Goal: Complete application form: Complete application form

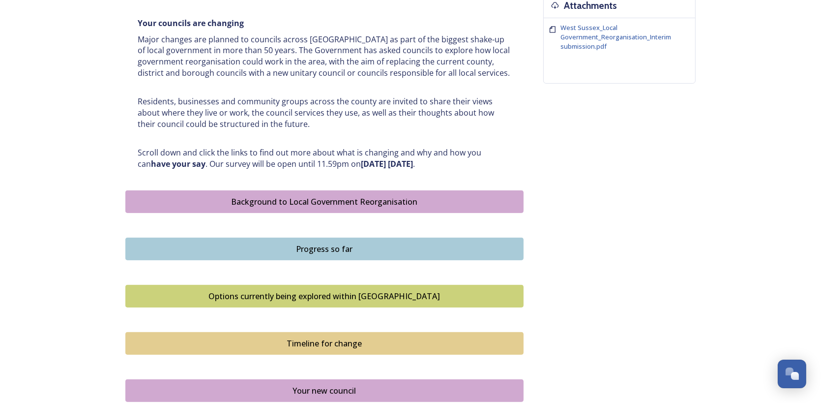
scroll to position [408, 0]
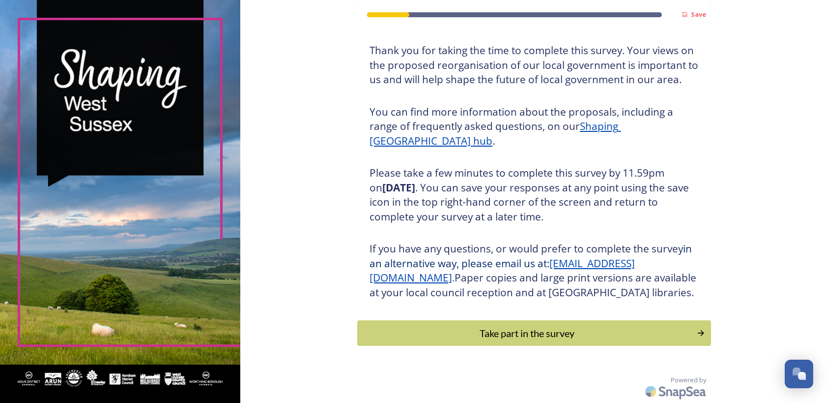
scroll to position [69, 0]
click at [527, 325] on button "Take part in the survey" at bounding box center [534, 333] width 357 height 26
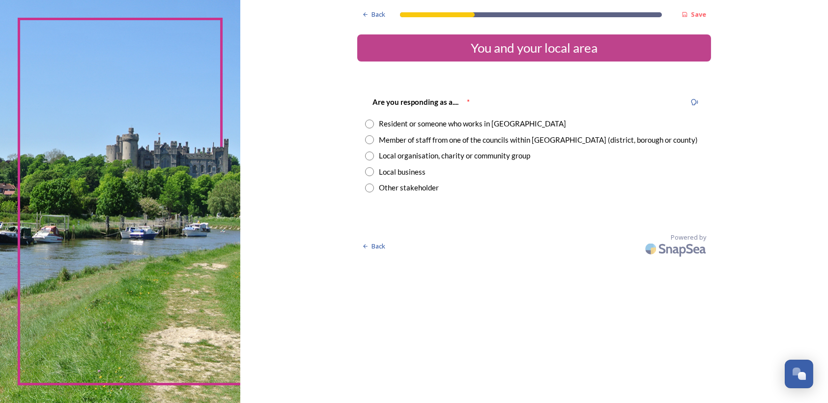
click at [420, 171] on div "Local business" at bounding box center [402, 171] width 47 height 11
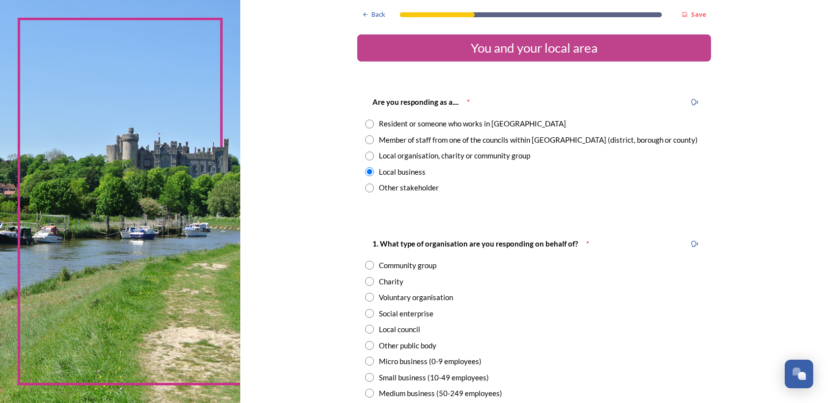
click at [416, 187] on div "Other stakeholder" at bounding box center [409, 187] width 60 height 11
radio input "false"
radio input "true"
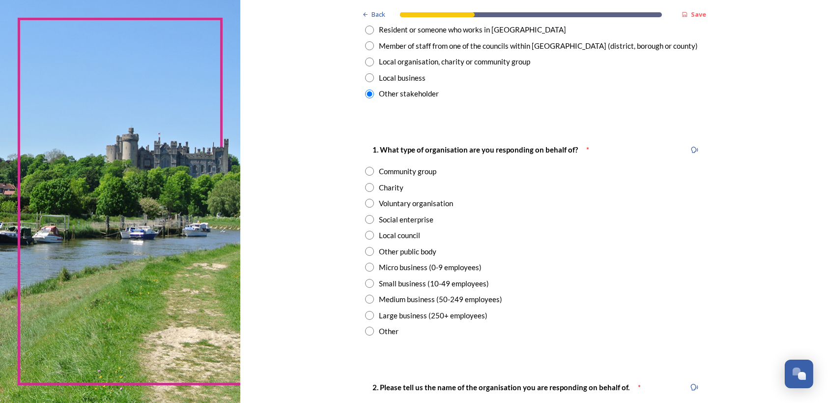
scroll to position [98, 0]
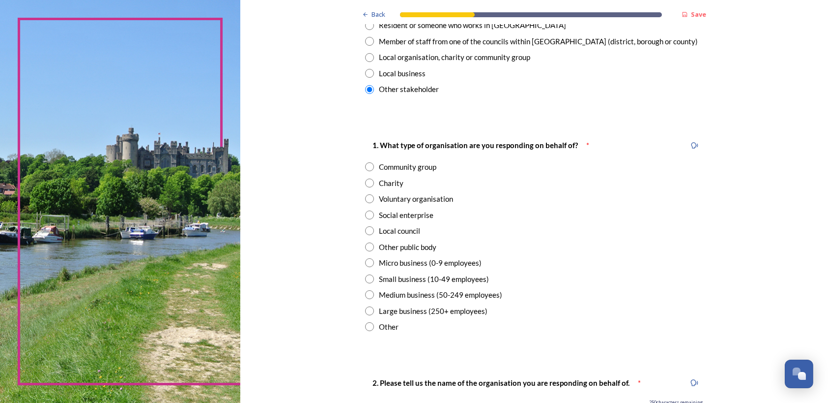
click at [379, 329] on div "Other" at bounding box center [389, 326] width 20 height 11
radio input "true"
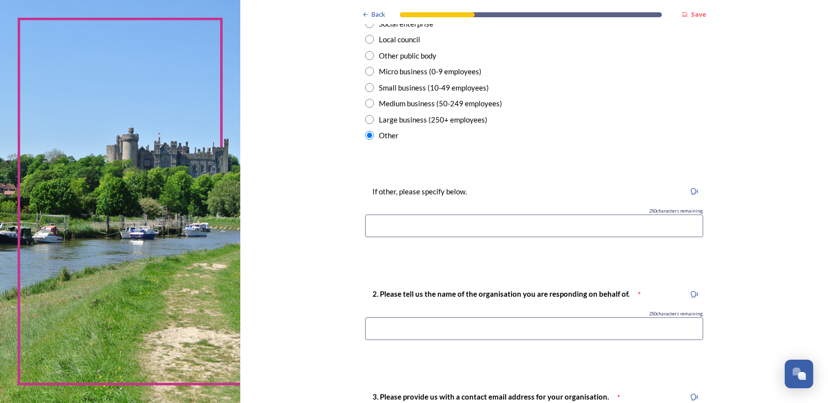
scroll to position [295, 0]
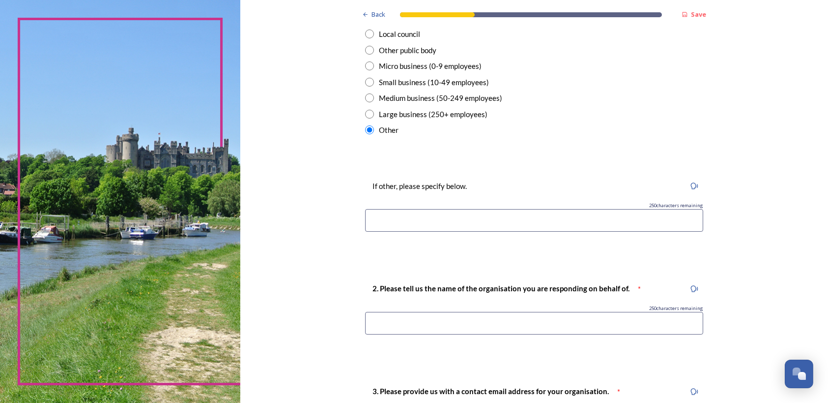
click at [458, 225] on input at bounding box center [534, 220] width 338 height 23
click at [486, 220] on input "Worthing and Adur Chamber of COmmerce" at bounding box center [534, 220] width 338 height 23
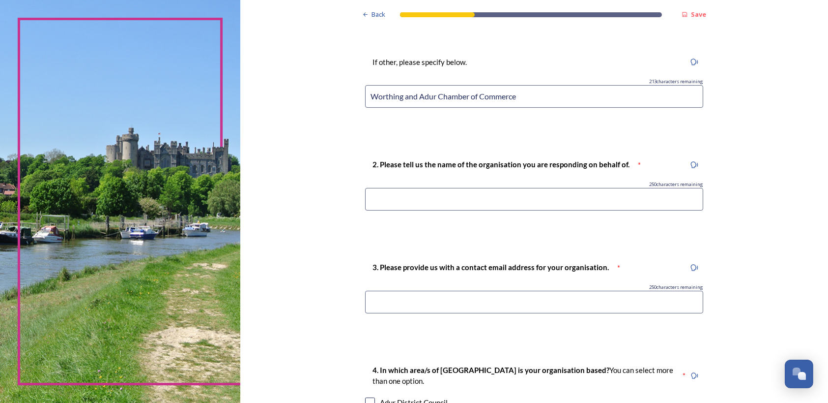
scroll to position [443, 0]
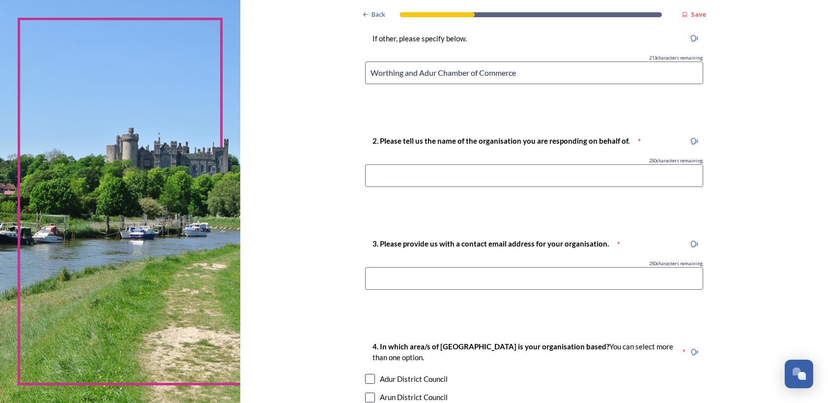
drag, startPoint x: 509, startPoint y: 78, endPoint x: 309, endPoint y: 79, distance: 200.1
click at [309, 79] on div "Back Save You and your local area Are you responding as a.... * Resident or som…" at bounding box center [534, 152] width 588 height 1191
type input "Worthing and Adur Chamber of Commerce"
click at [397, 170] on input at bounding box center [534, 175] width 338 height 23
paste input "Worthing and Adur Chamber of Commerce"
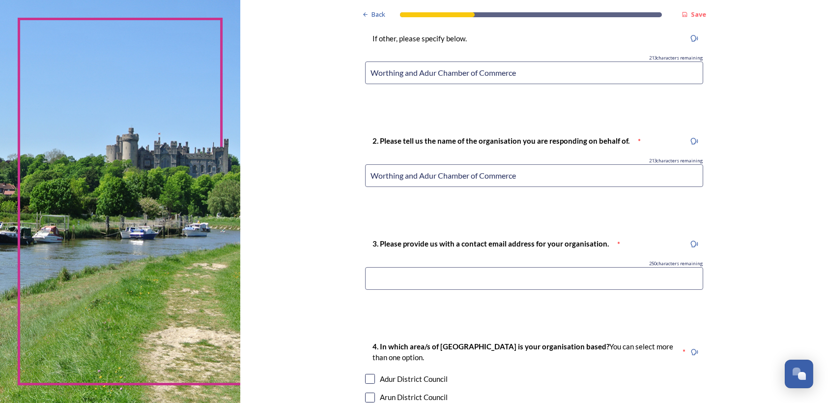
type input "Worthing and Adur Chamber of Commerce"
drag, startPoint x: 436, startPoint y: 71, endPoint x: 233, endPoint y: 79, distance: 202.7
click at [233, 79] on div "Back Save You and your local area Are you responding as a.... * Resident or som…" at bounding box center [414, 201] width 828 height 403
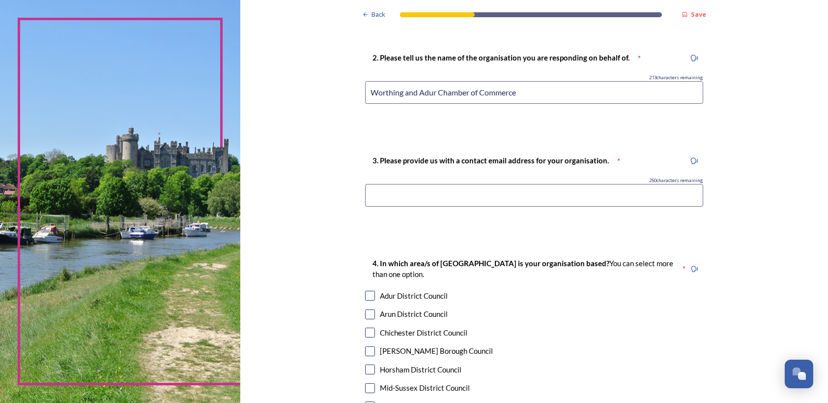
scroll to position [541, 0]
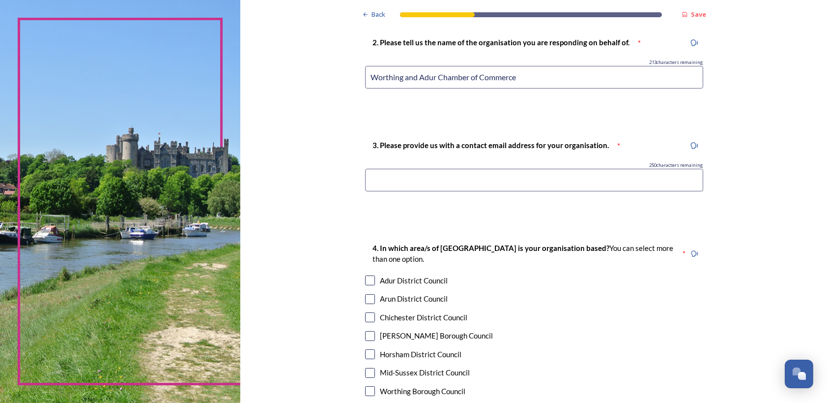
type input "Chamber of Commerce"
click at [430, 170] on input at bounding box center [534, 180] width 338 height 23
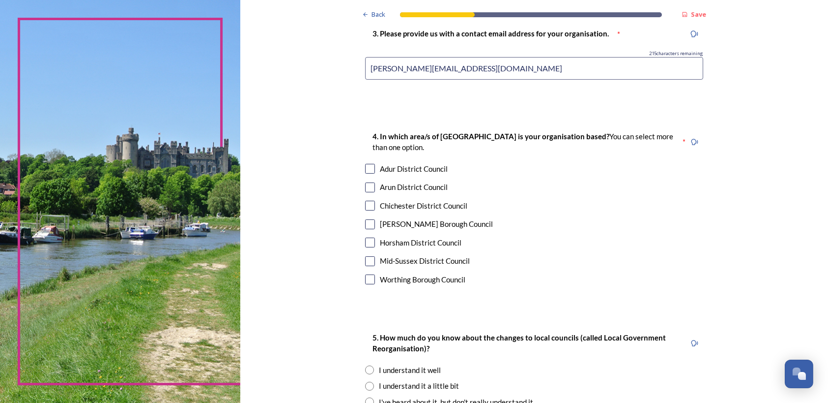
scroll to position [639, 0]
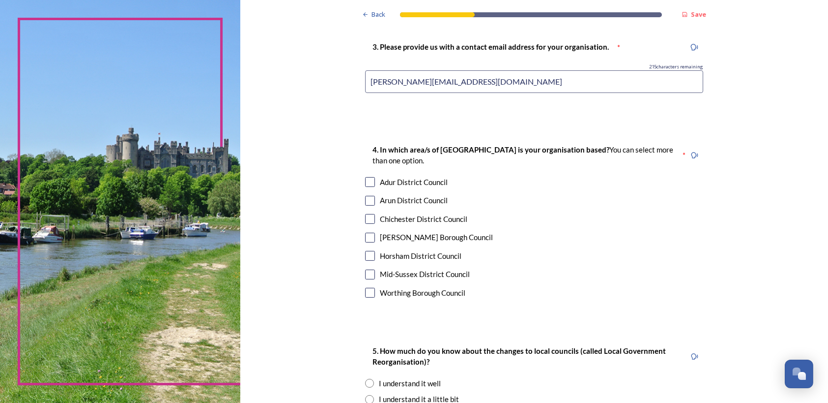
type input "tracie@worthingandadurchamber.co.uk"
click at [365, 182] on input "checkbox" at bounding box center [370, 182] width 10 height 10
checkbox input "true"
click at [366, 291] on input "checkbox" at bounding box center [370, 293] width 10 height 10
checkbox input "true"
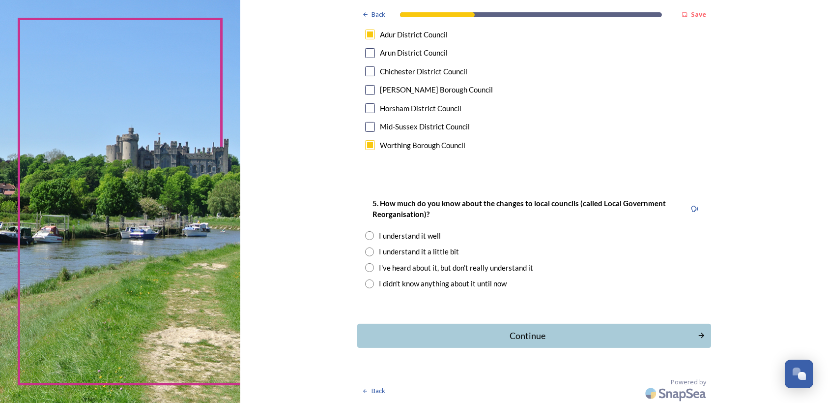
scroll to position [787, 0]
click at [365, 233] on input "radio" at bounding box center [369, 235] width 9 height 9
radio input "true"
click at [558, 332] on div "Continue" at bounding box center [527, 334] width 333 height 13
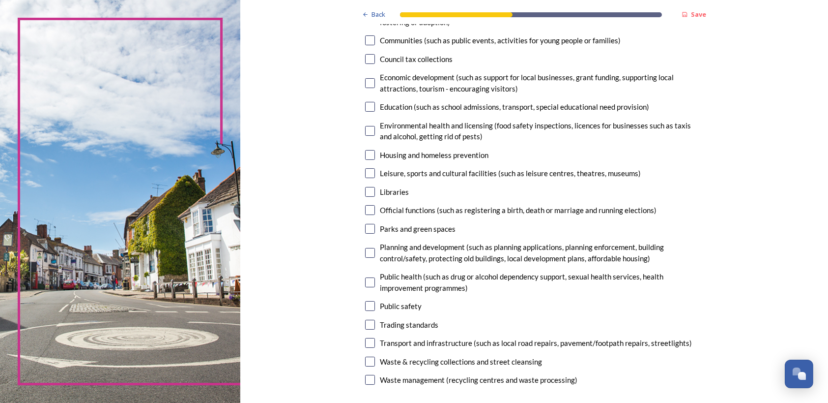
scroll to position [148, 0]
click at [369, 79] on input "checkbox" at bounding box center [370, 82] width 10 height 10
checkbox input "true"
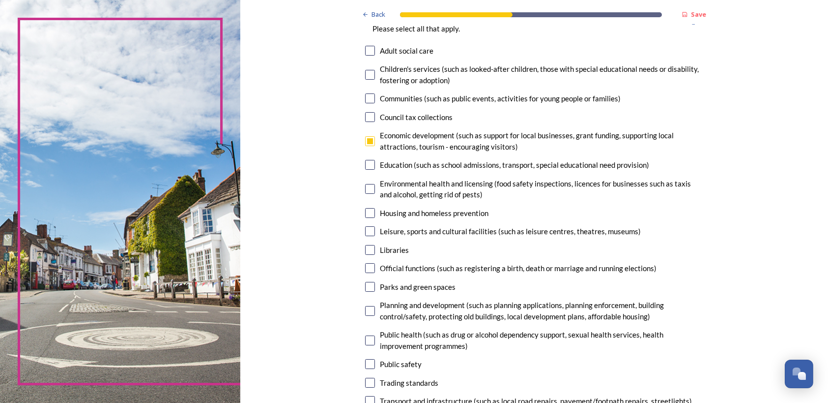
scroll to position [98, 0]
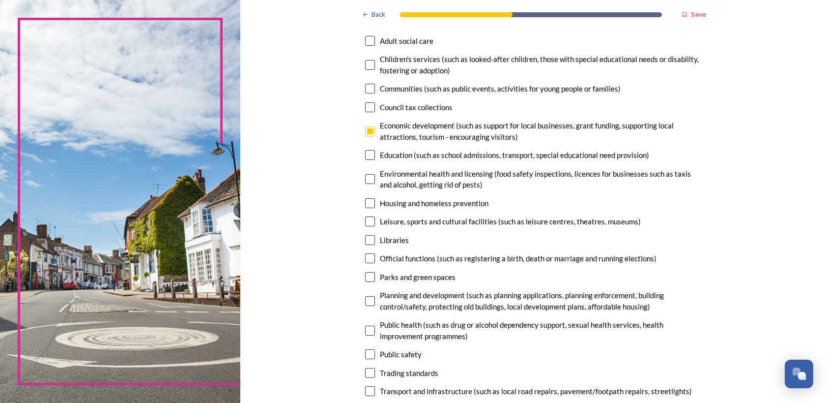
click at [365, 224] on input "checkbox" at bounding box center [370, 221] width 10 height 10
checkbox input "true"
click at [365, 241] on input "checkbox" at bounding box center [370, 240] width 10 height 10
checkbox input "true"
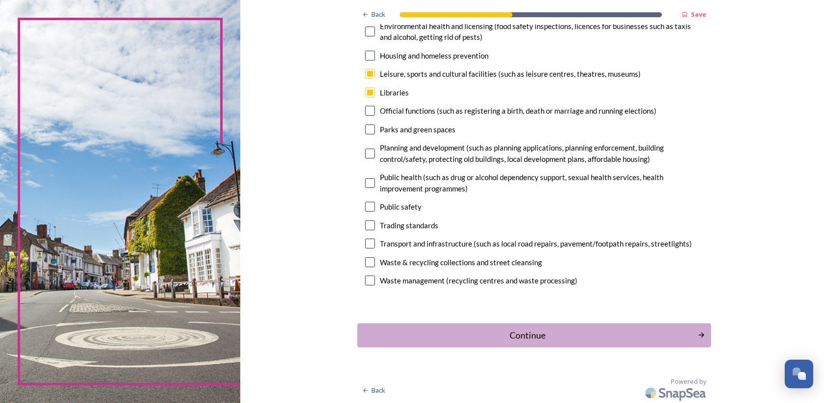
scroll to position [246, 0]
click at [368, 154] on input "checkbox" at bounding box center [370, 153] width 10 height 10
checkbox input "true"
click at [366, 225] on input "checkbox" at bounding box center [370, 225] width 10 height 10
checkbox input "true"
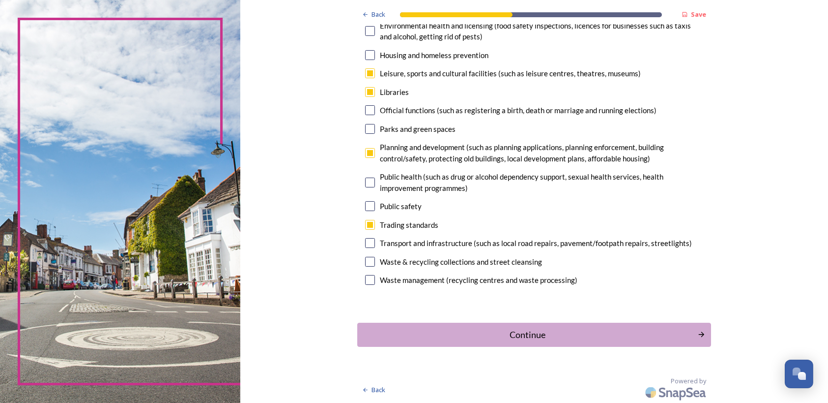
click at [365, 241] on input "checkbox" at bounding box center [370, 243] width 10 height 10
checkbox input "true"
click at [539, 334] on div "Continue" at bounding box center [527, 333] width 333 height 13
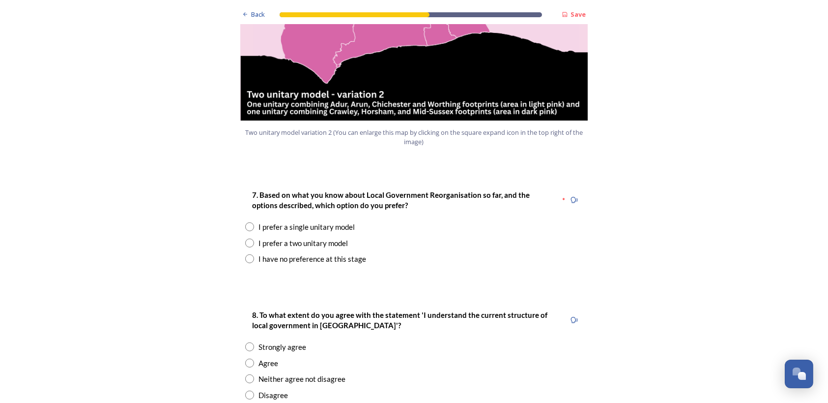
scroll to position [1180, 0]
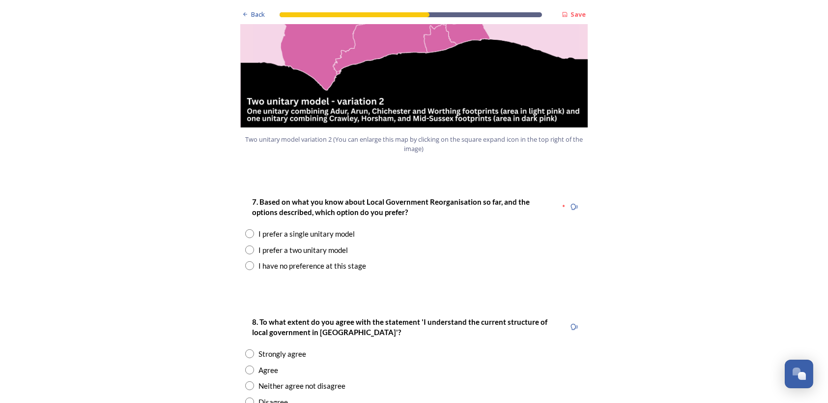
drag, startPoint x: 243, startPoint y: 219, endPoint x: 258, endPoint y: 220, distance: 15.3
click at [245, 245] on input "radio" at bounding box center [249, 249] width 9 height 9
radio input "true"
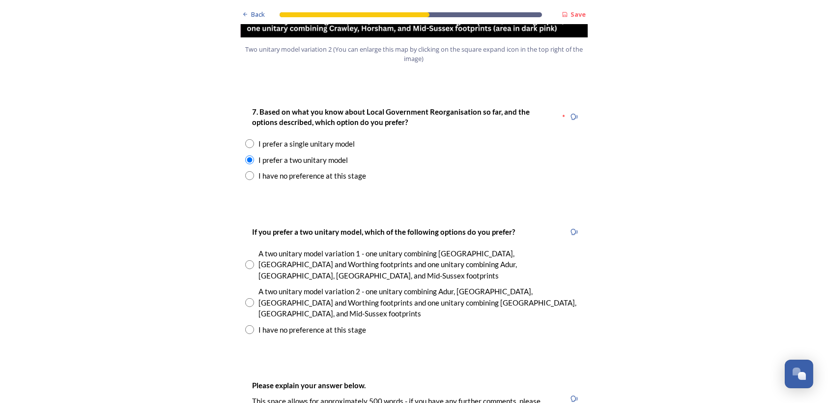
scroll to position [1278, 0]
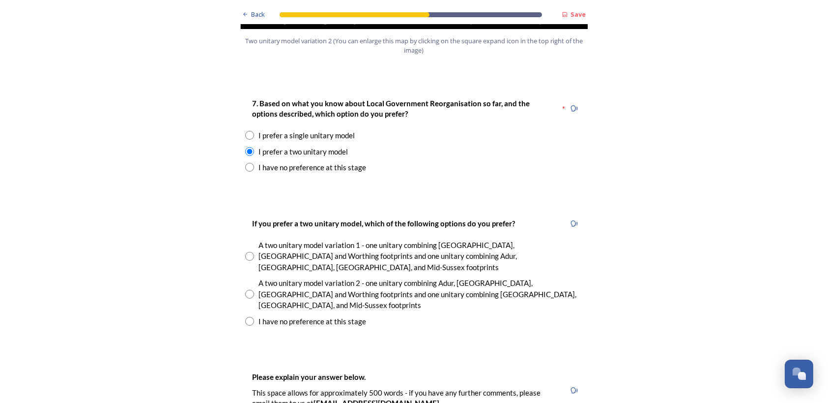
click at [246, 290] on input "radio" at bounding box center [249, 294] width 9 height 9
radio input "true"
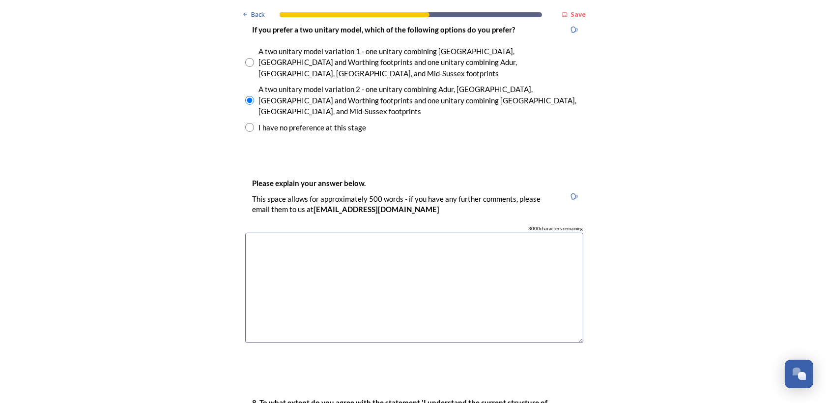
scroll to position [1475, 0]
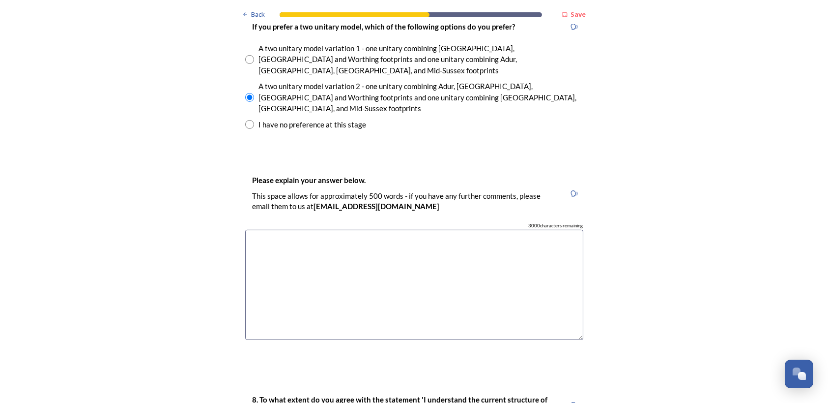
click at [384, 230] on textarea at bounding box center [414, 285] width 338 height 111
paste textarea "Worthing and Adur Chamber of Commerce recognises that a 2 unitary model (variat…"
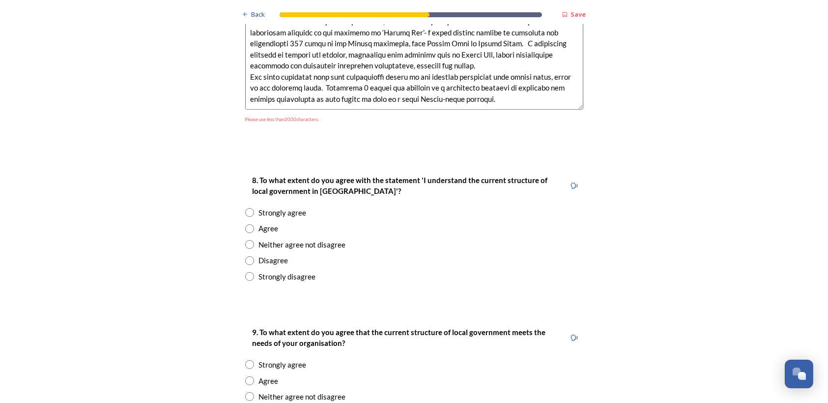
scroll to position [1721, 0]
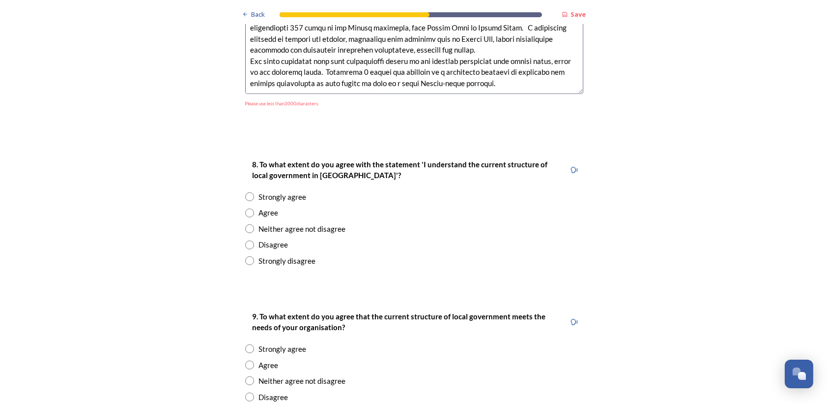
type textarea "Worthing and Adur Chamber of Commerce recognises that a 2 unitary model (variat…"
click at [274, 191] on div "Strongly agree" at bounding box center [283, 196] width 48 height 11
radio input "true"
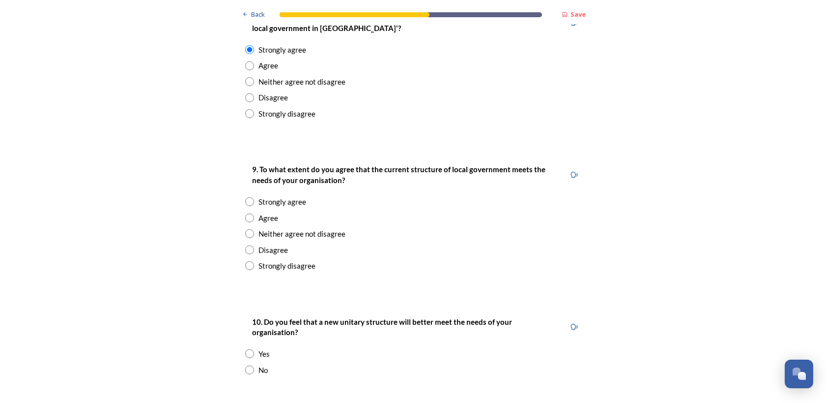
scroll to position [1868, 0]
click at [259, 228] on div "Neither agree not disagree" at bounding box center [302, 233] width 87 height 11
radio input "true"
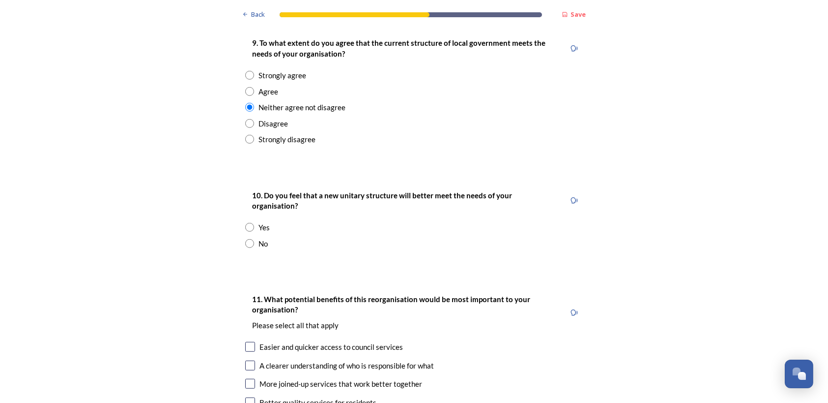
scroll to position [2016, 0]
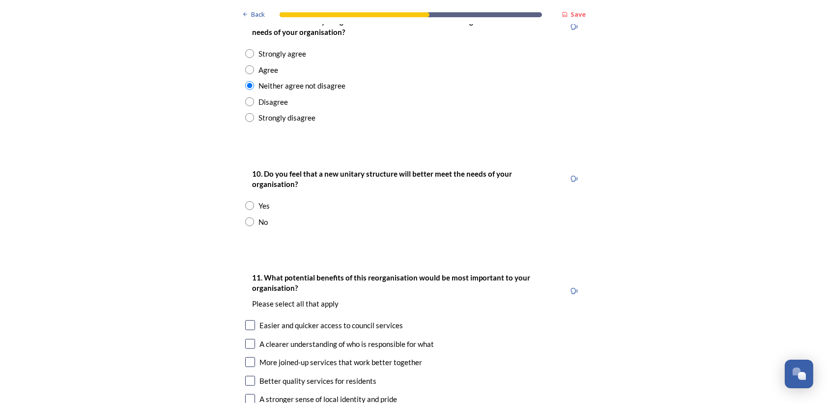
click at [265, 200] on div "Yes" at bounding box center [264, 205] width 11 height 11
radio input "true"
click at [245, 97] on input "radio" at bounding box center [249, 101] width 9 height 9
radio input "true"
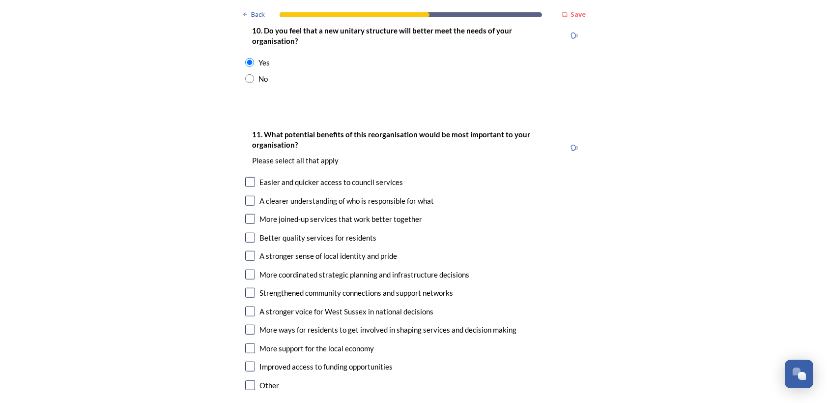
scroll to position [2163, 0]
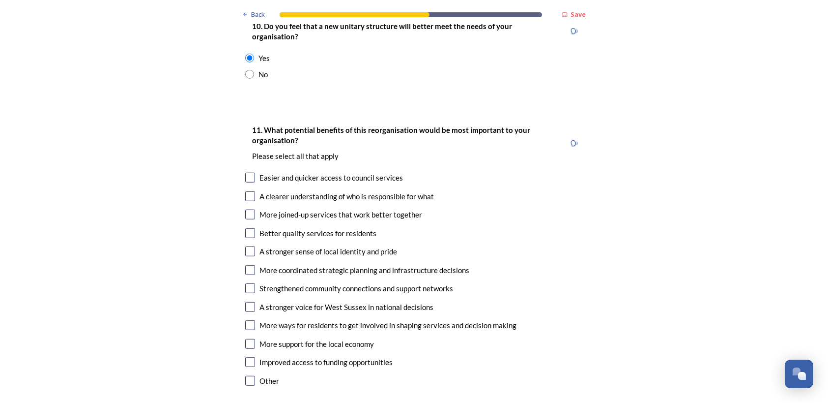
click at [248, 209] on input "checkbox" at bounding box center [250, 214] width 10 height 10
checkbox input "true"
click at [247, 302] on input "checkbox" at bounding box center [250, 307] width 10 height 10
checkbox input "true"
click at [248, 339] on input "checkbox" at bounding box center [250, 344] width 10 height 10
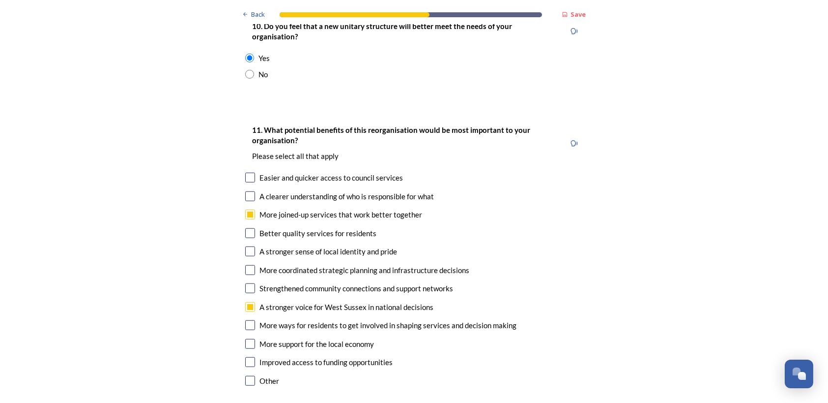
checkbox input "true"
click at [245, 357] on input "checkbox" at bounding box center [250, 362] width 10 height 10
checkbox input "true"
click at [248, 265] on input "checkbox" at bounding box center [250, 270] width 10 height 10
checkbox input "true"
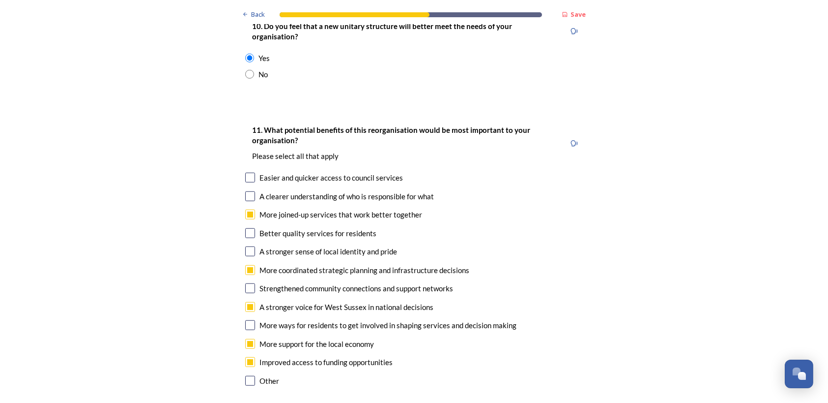
click at [249, 246] on input "checkbox" at bounding box center [250, 251] width 10 height 10
checkbox input "true"
click at [245, 173] on input "checkbox" at bounding box center [250, 178] width 10 height 10
checkbox input "true"
click at [245, 191] on input "checkbox" at bounding box center [250, 196] width 10 height 10
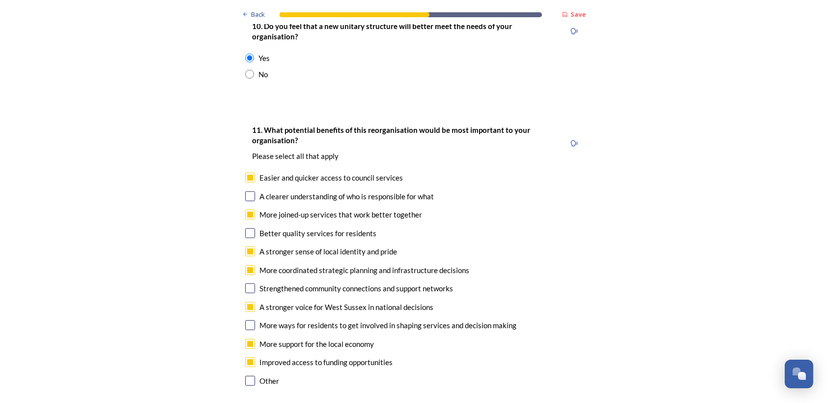
checkbox input "true"
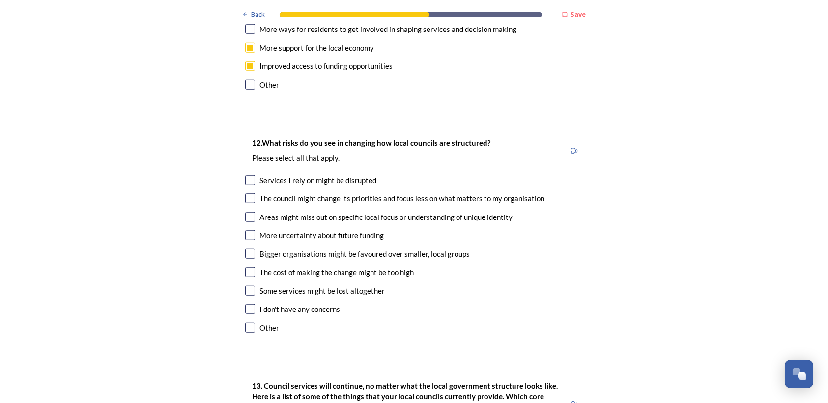
scroll to position [2458, 0]
click at [246, 194] on input "checkbox" at bounding box center [250, 199] width 10 height 10
checkbox input "true"
click at [246, 213] on input "checkbox" at bounding box center [250, 218] width 10 height 10
checkbox input "true"
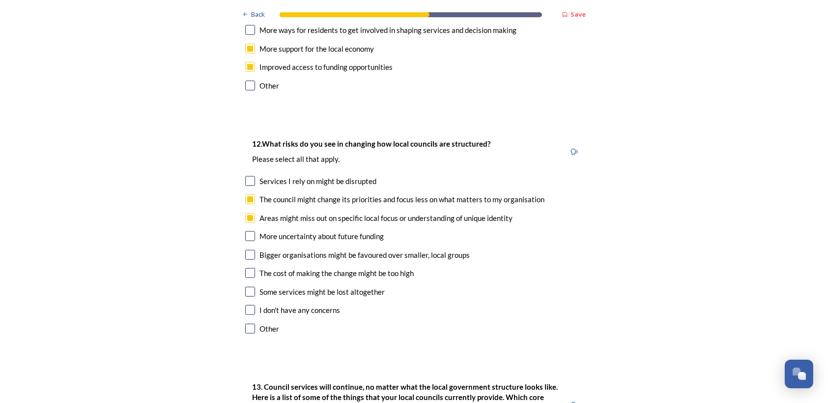
click at [247, 231] on input "checkbox" at bounding box center [250, 236] width 10 height 10
checkbox input "true"
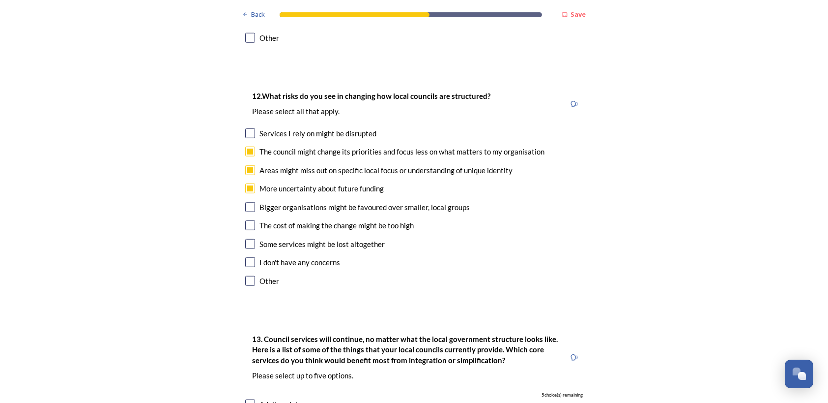
scroll to position [2508, 0]
click at [249, 201] on input "checkbox" at bounding box center [250, 206] width 10 height 10
checkbox input "true"
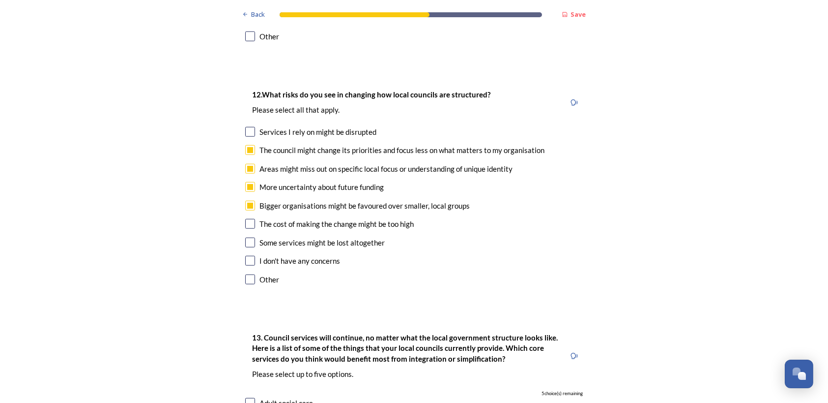
click at [245, 219] on input "checkbox" at bounding box center [250, 224] width 10 height 10
checkbox input "true"
click at [246, 237] on input "checkbox" at bounding box center [250, 242] width 10 height 10
checkbox input "true"
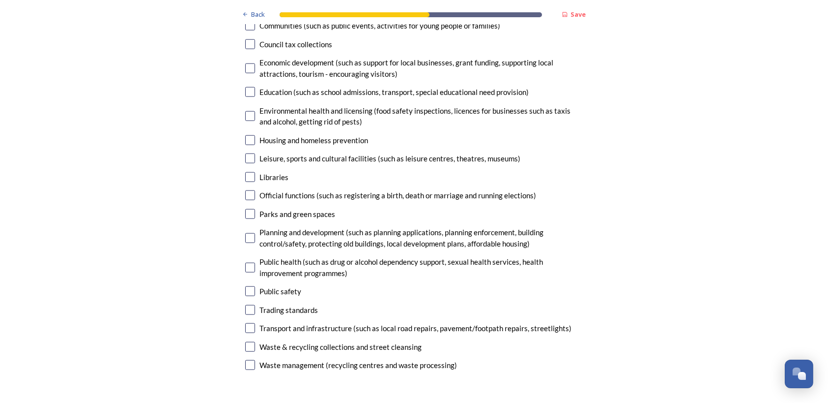
scroll to position [2950, 0]
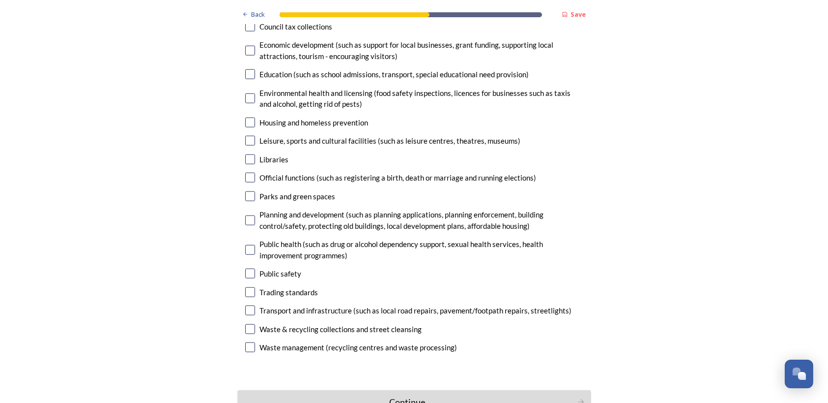
click at [246, 305] on input "checkbox" at bounding box center [250, 310] width 10 height 10
checkbox input "true"
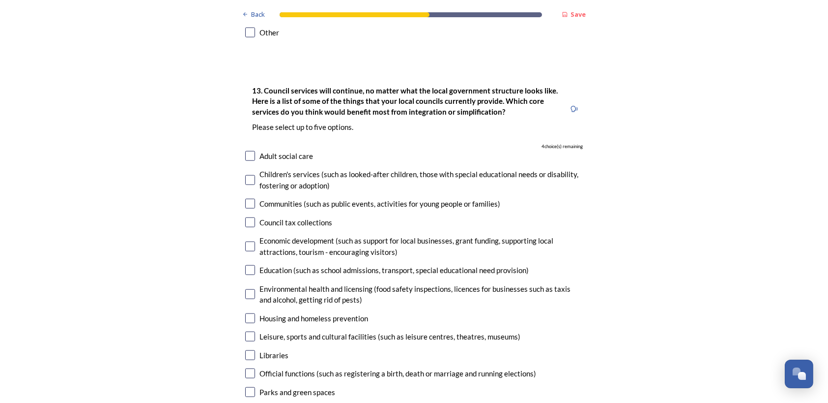
scroll to position [2753, 0]
click at [245, 266] on input "checkbox" at bounding box center [250, 271] width 10 height 10
checkbox input "true"
click at [248, 218] on input "checkbox" at bounding box center [250, 223] width 10 height 10
checkbox input "true"
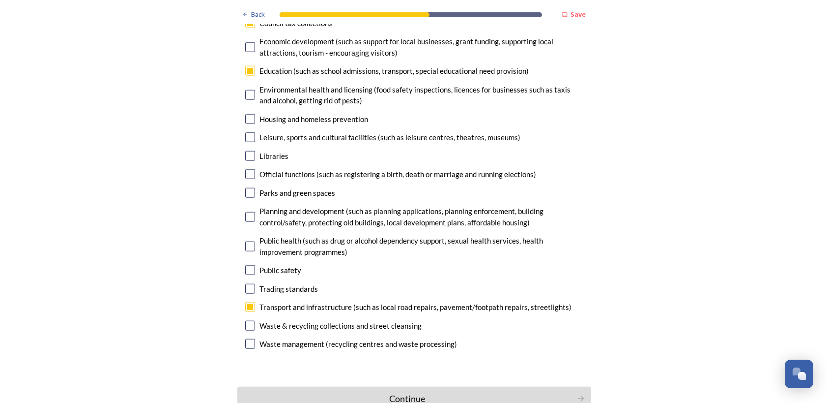
scroll to position [2955, 0]
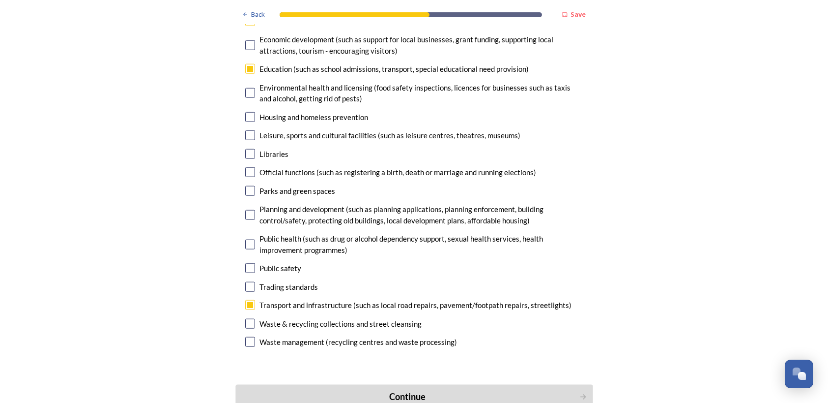
click at [408, 390] on div "Continue" at bounding box center [407, 396] width 333 height 13
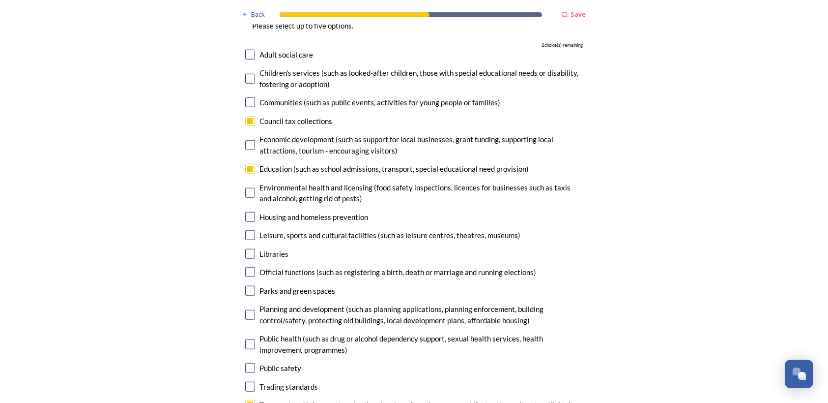
scroll to position [2857, 0]
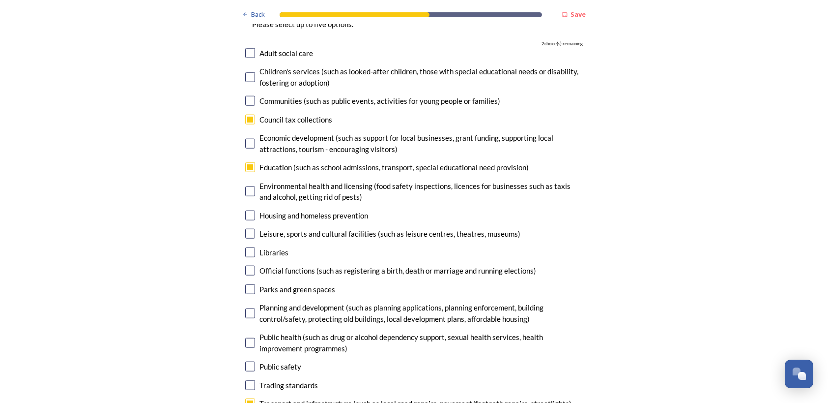
click at [245, 338] on input "checkbox" at bounding box center [250, 343] width 10 height 10
checkbox input "true"
click at [248, 380] on input "checkbox" at bounding box center [250, 385] width 10 height 10
checkbox input "true"
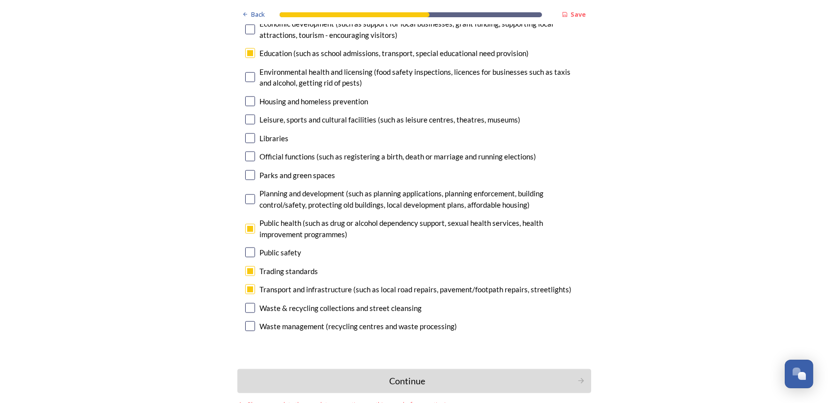
scroll to position [2974, 0]
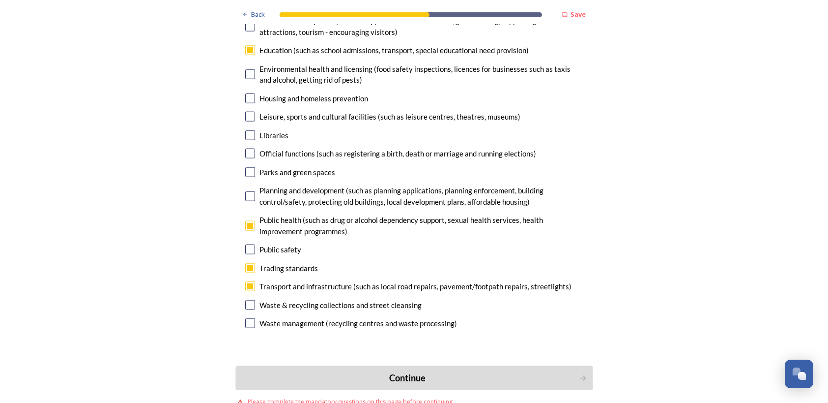
click at [419, 371] on div "Continue" at bounding box center [407, 377] width 333 height 13
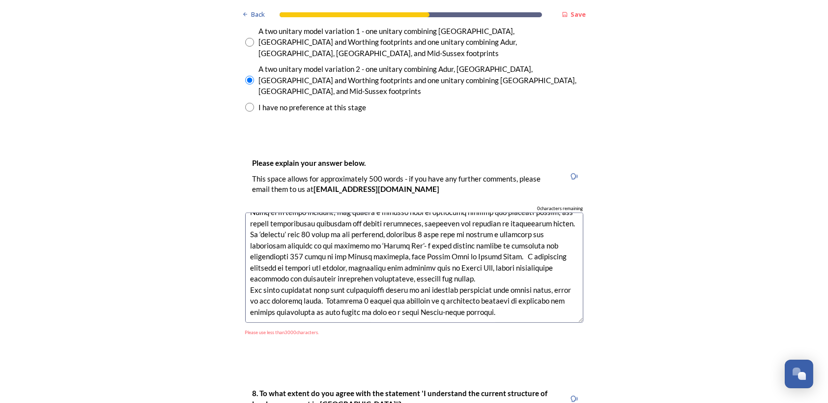
scroll to position [1524, 0]
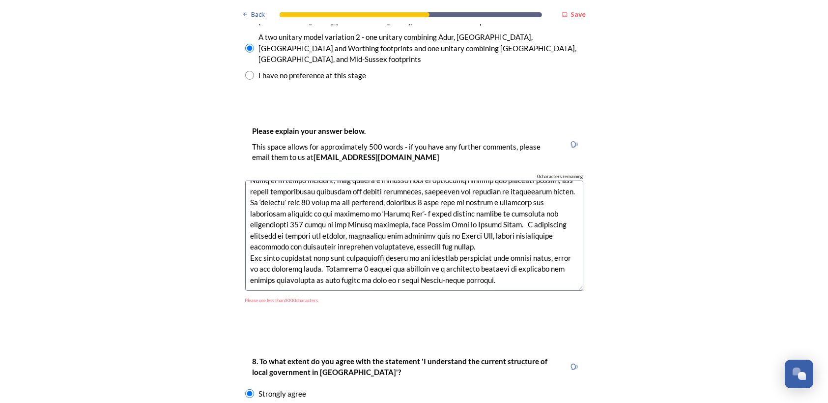
click at [541, 234] on textarea at bounding box center [414, 235] width 338 height 111
type textarea "Worthing and Adur Chamber of Commerce recognises that a 2 unitary model (variat…"
click at [581, 232] on div "Please explain your answer below. This space allows for approximately 500 words…" at bounding box center [414, 218] width 354 height 206
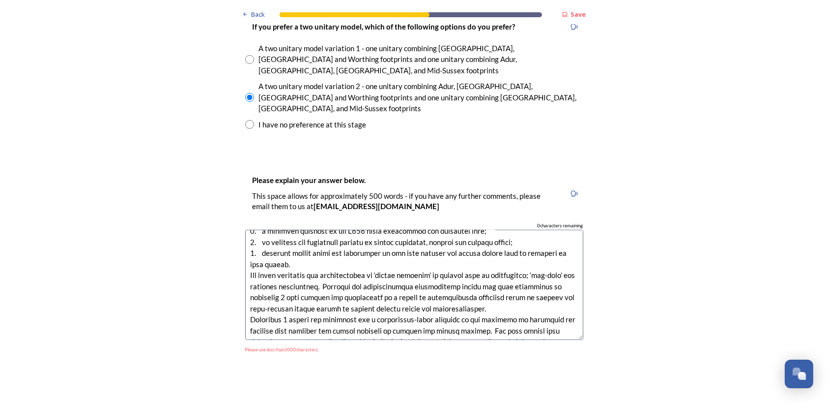
scroll to position [0, 0]
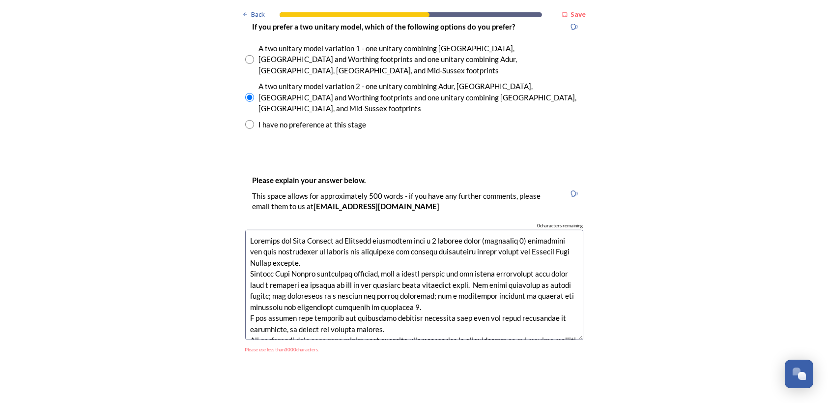
drag, startPoint x: 503, startPoint y: 278, endPoint x: 126, endPoint y: 112, distance: 412.3
click at [126, 112] on div "Back Save Prioritising future services As explained on our Shaping West Sussex …" at bounding box center [414, 245] width 828 height 3440
click at [491, 263] on textarea at bounding box center [414, 285] width 338 height 111
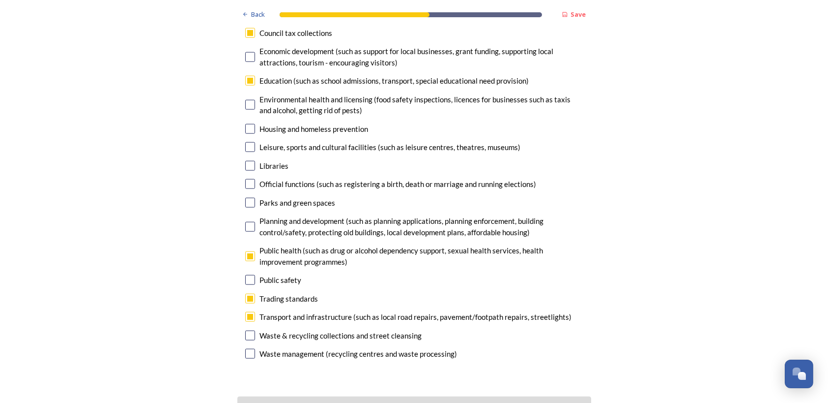
scroll to position [2974, 0]
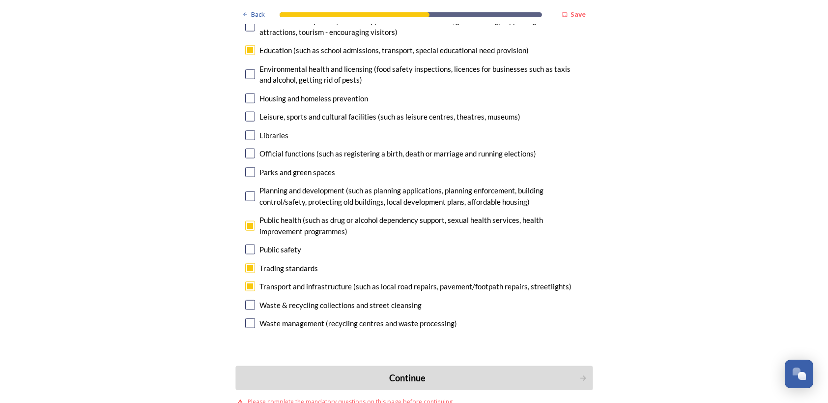
click at [399, 371] on div "Continue" at bounding box center [407, 377] width 333 height 13
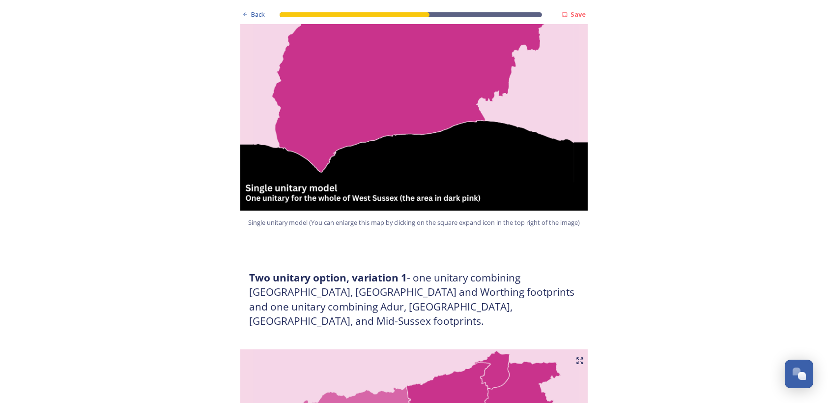
scroll to position [0, 0]
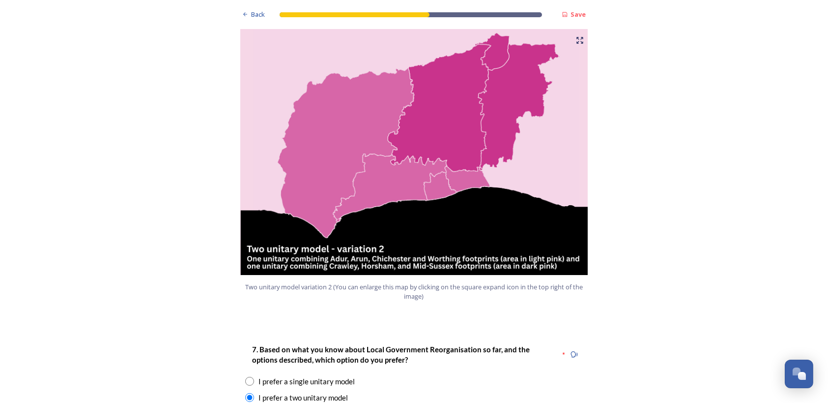
scroll to position [1278, 0]
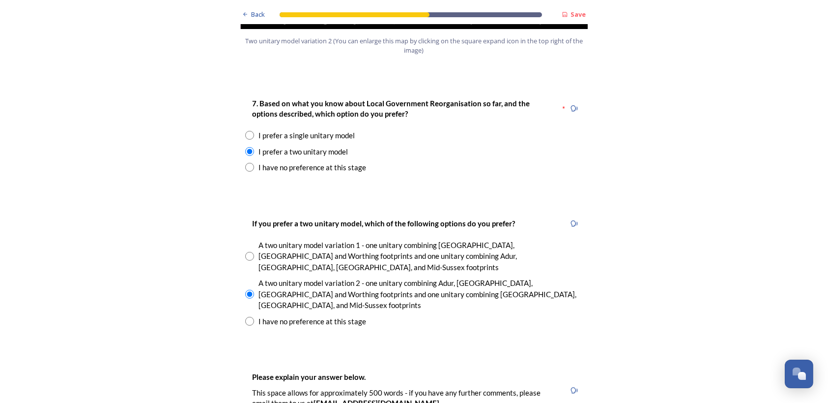
click at [296, 130] on div "I prefer a single unitary model" at bounding box center [307, 135] width 96 height 11
radio input "true"
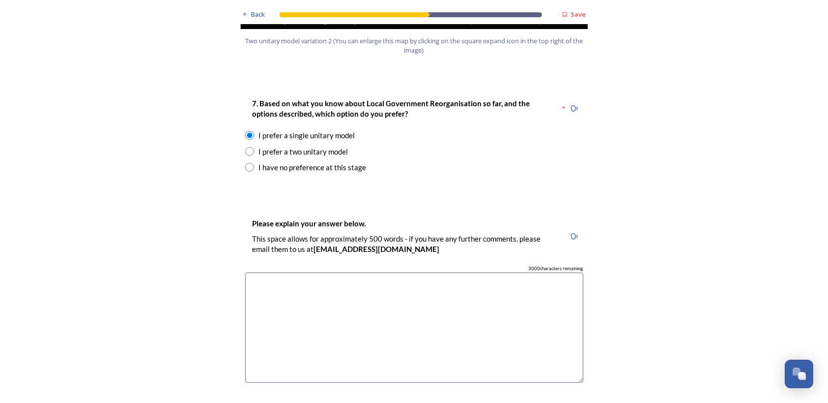
click at [246, 147] on input "radio" at bounding box center [249, 151] width 9 height 9
radio input "true"
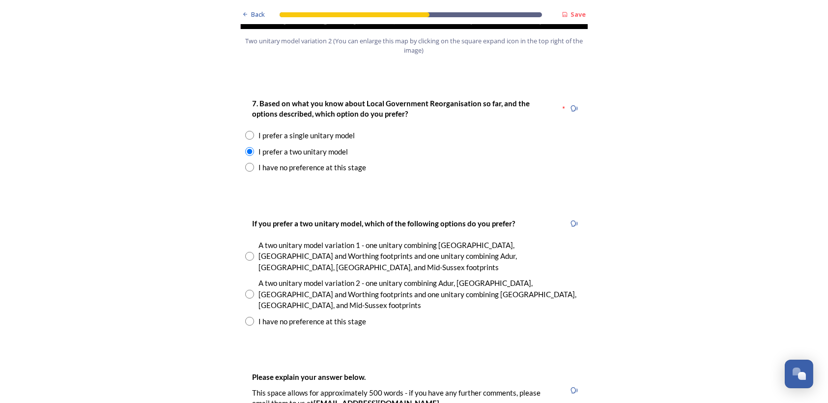
click at [246, 290] on input "radio" at bounding box center [249, 294] width 9 height 9
radio input "true"
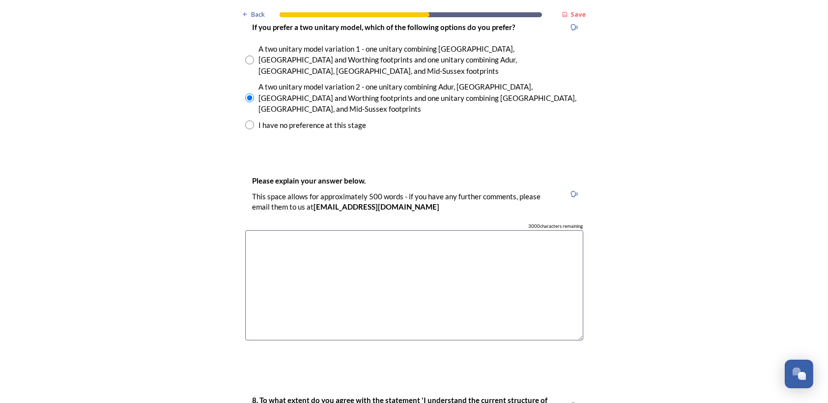
scroll to position [1475, 0]
drag, startPoint x: 305, startPoint y: 210, endPoint x: 320, endPoint y: 203, distance: 16.1
click at [306, 230] on textarea at bounding box center [414, 285] width 338 height 111
paste textarea "Worthing and Adur Chamber of Commerce recognises that a 2 unitary model (variat…"
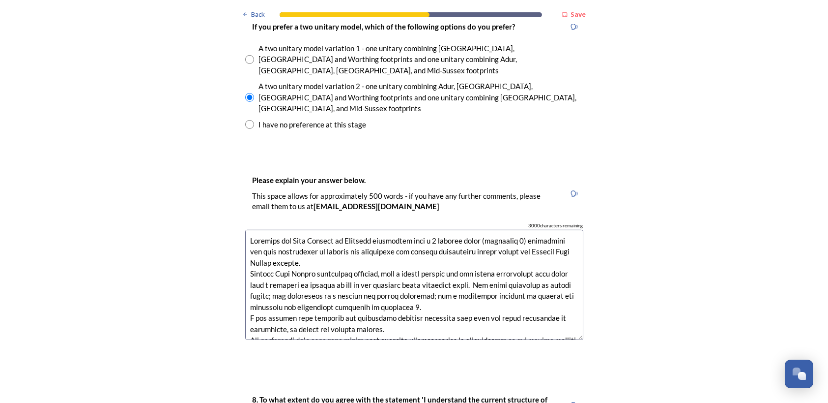
scroll to position [337, 0]
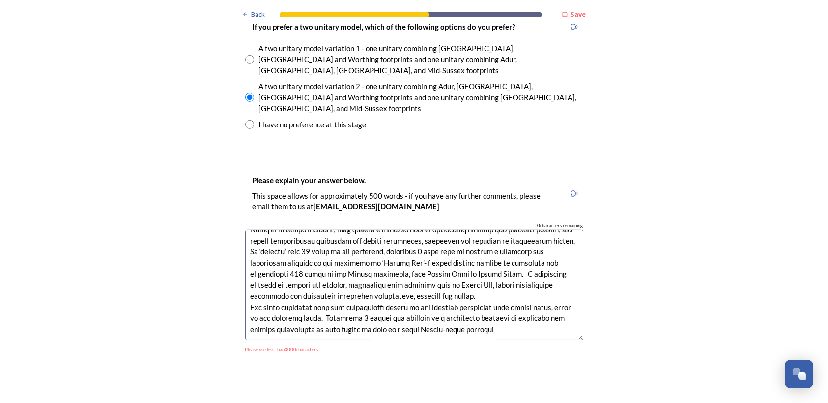
click at [514, 234] on textarea at bounding box center [414, 285] width 338 height 111
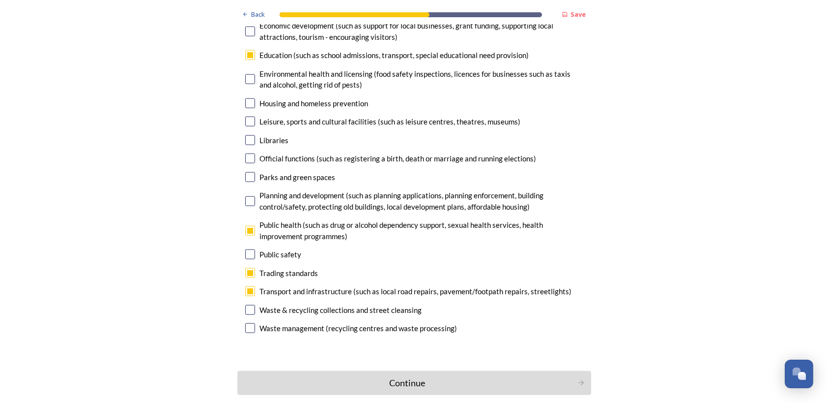
scroll to position [2974, 0]
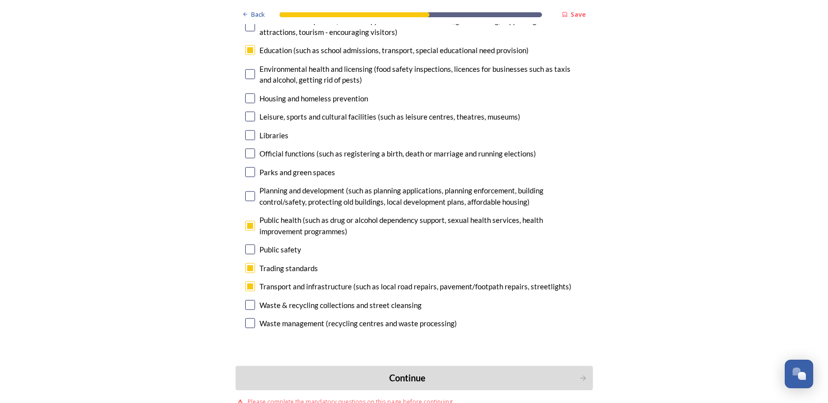
click at [403, 365] on button "Continue" at bounding box center [414, 377] width 357 height 24
click at [405, 371] on div "Continue" at bounding box center [407, 377] width 333 height 13
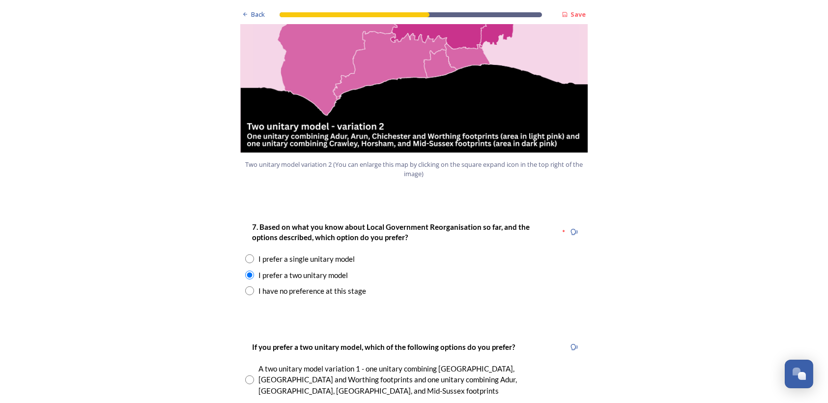
scroll to position [1450, 0]
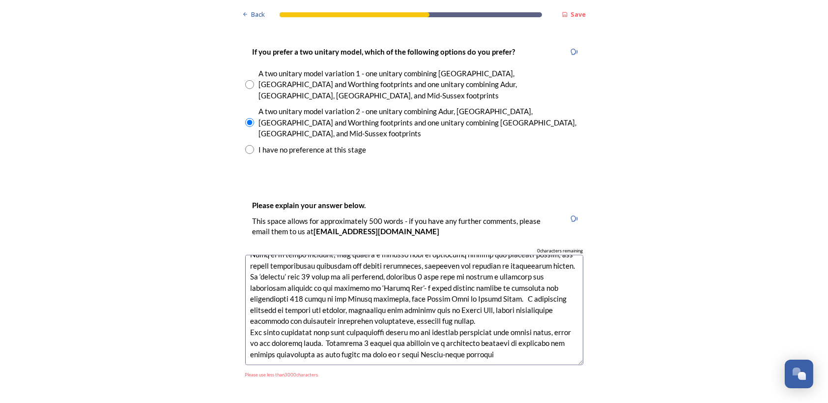
click at [471, 255] on textarea at bounding box center [414, 310] width 338 height 111
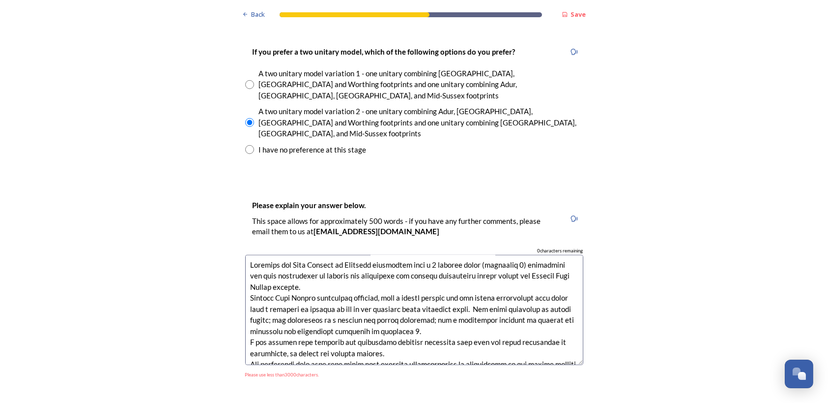
scroll to position [0, 0]
drag, startPoint x: 247, startPoint y: 248, endPoint x: 266, endPoint y: 241, distance: 20.5
click at [248, 255] on textarea at bounding box center [414, 310] width 338 height 111
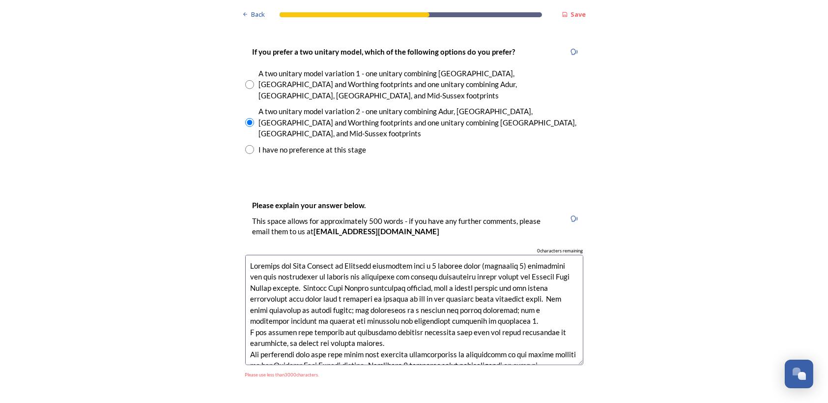
click at [248, 302] on textarea at bounding box center [414, 310] width 338 height 111
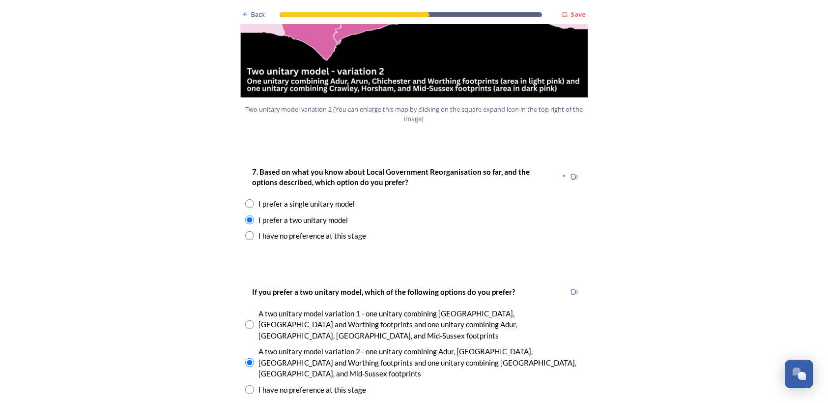
scroll to position [1155, 0]
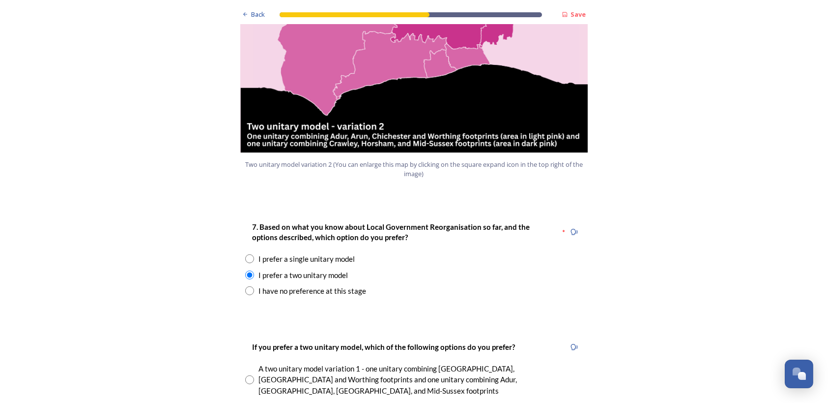
type textarea "Worthing and Adur Chamber of Commerce recognises that a 2 unitary model (variat…"
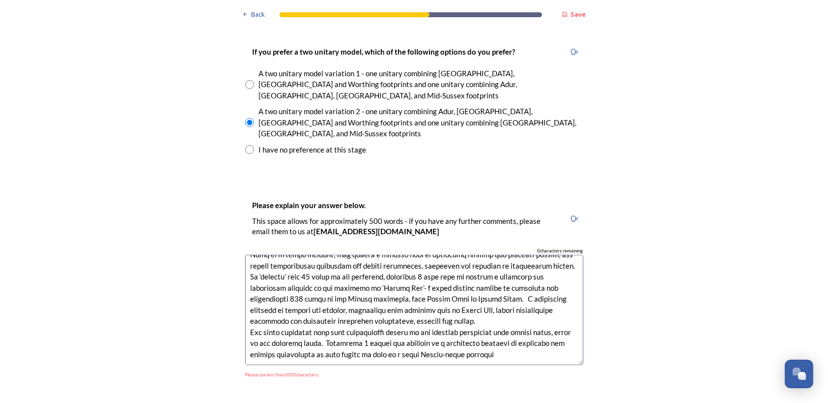
scroll to position [320, 0]
click at [346, 255] on textarea at bounding box center [414, 310] width 338 height 111
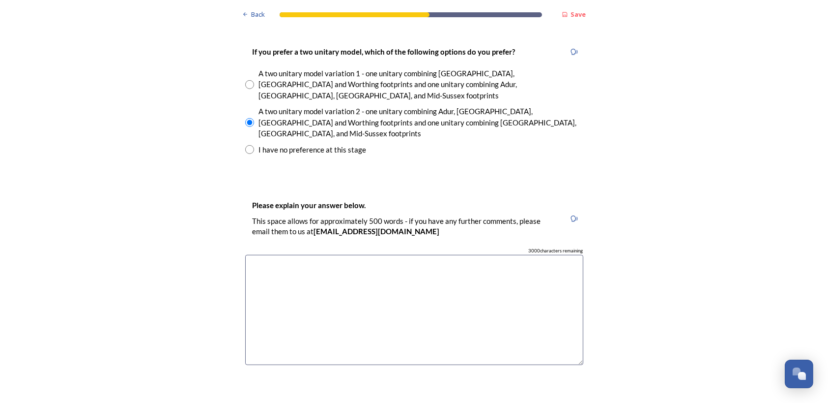
scroll to position [0, 0]
paste textarea "Worthing & Adur Chamber recognises that a 2 unitary model (variation 2) represe…"
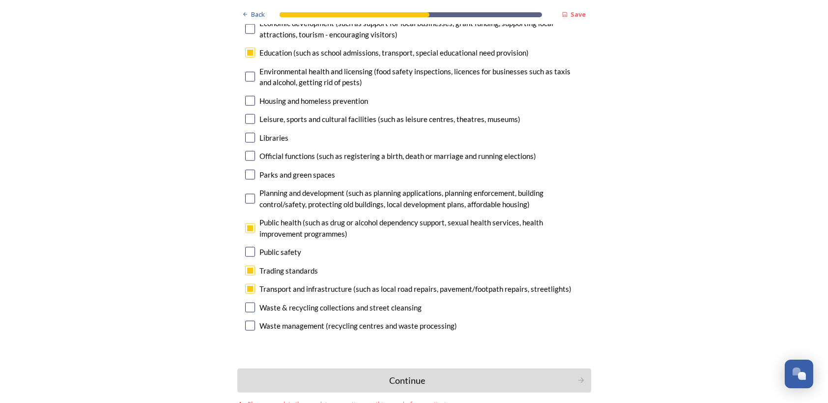
scroll to position [2974, 0]
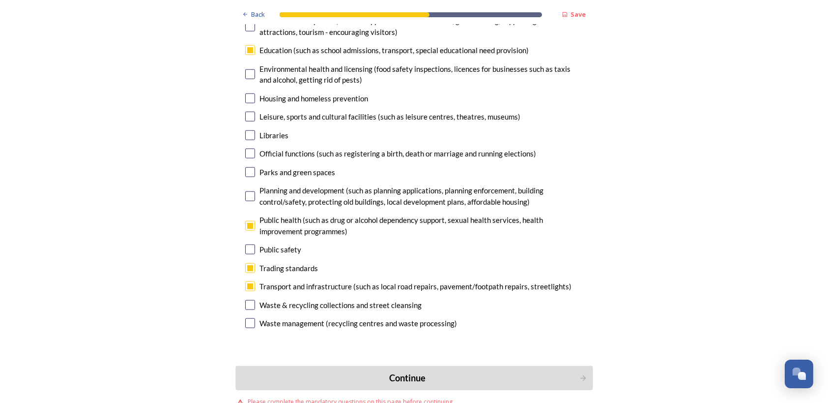
click at [414, 371] on div "Continue" at bounding box center [407, 377] width 333 height 13
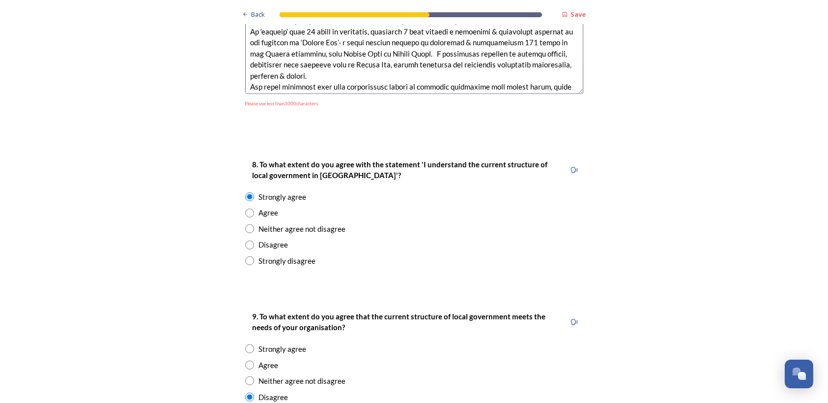
scroll to position [1475, 0]
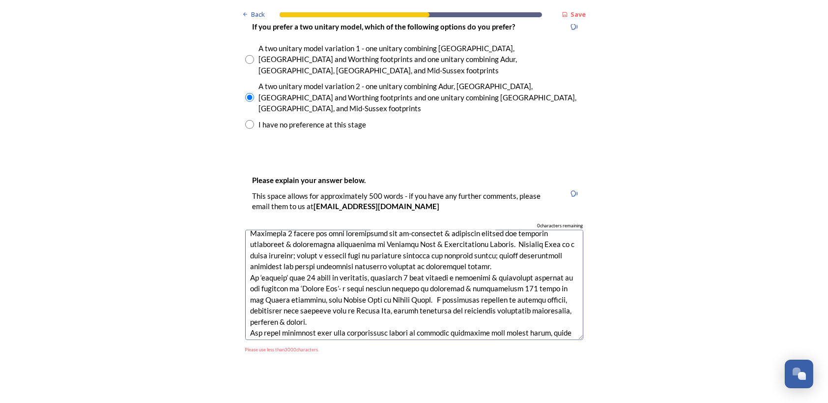
drag, startPoint x: 361, startPoint y: 287, endPoint x: 389, endPoint y: 269, distance: 33.1
click at [372, 276] on textarea at bounding box center [414, 285] width 338 height 111
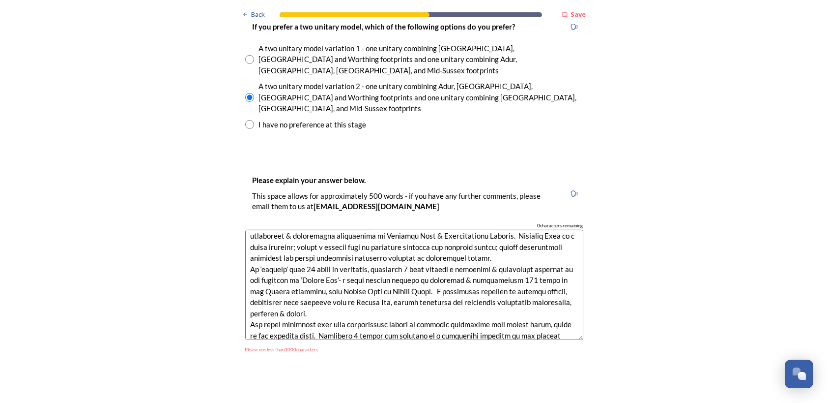
click at [545, 283] on textarea at bounding box center [414, 285] width 338 height 111
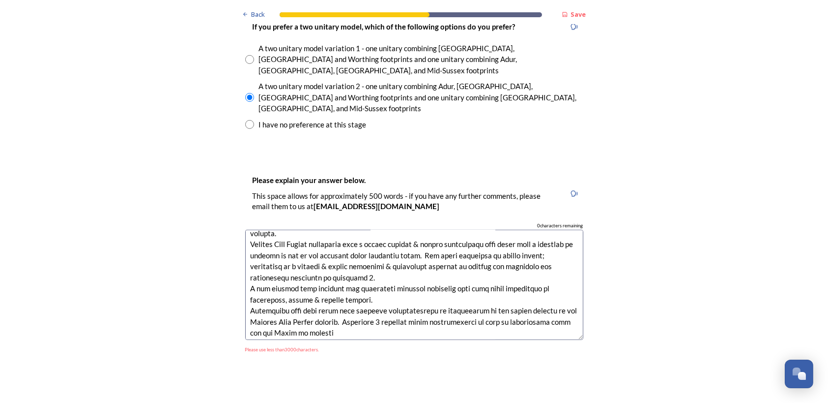
scroll to position [0, 0]
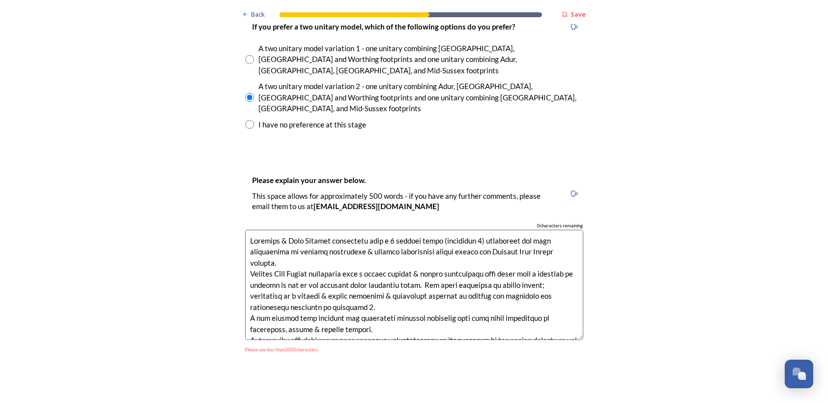
drag, startPoint x: 545, startPoint y: 280, endPoint x: 166, endPoint y: 0, distance: 471.8
click at [137, 31] on div "Back Save Prioritising future services As explained on our Shaping West Sussex …" at bounding box center [414, 245] width 828 height 3440
type textarea "development of this sector as part of a wider Sussex-based approach"
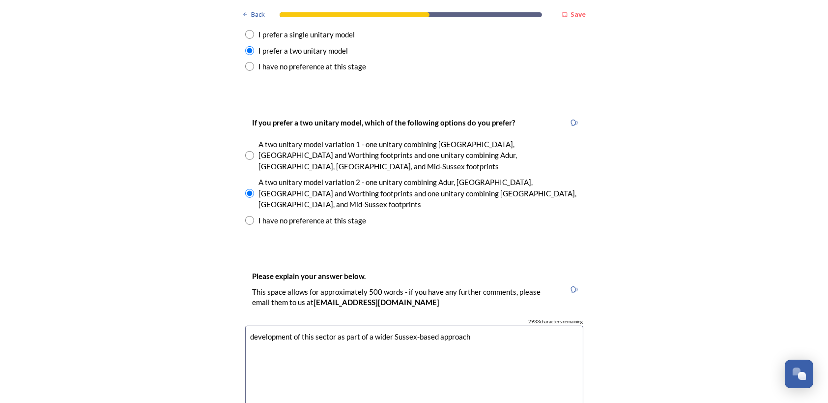
scroll to position [1377, 0]
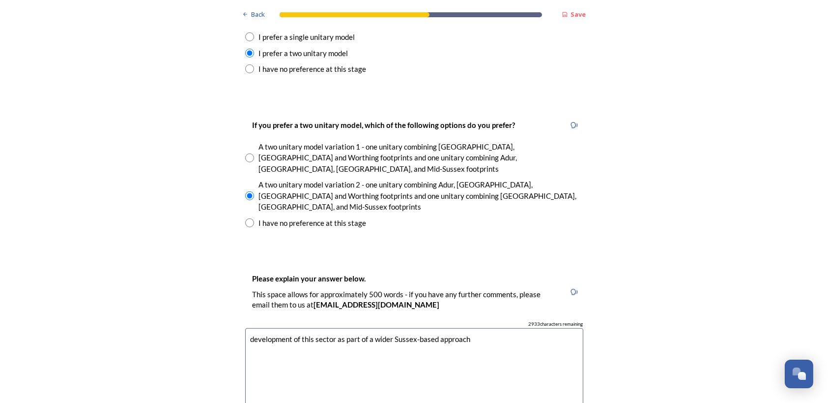
drag, startPoint x: 489, startPoint y: 293, endPoint x: 4, endPoint y: 268, distance: 485.4
click at [0, 269] on div "Back Save Prioritising future services As explained on our Shaping West Sussex …" at bounding box center [414, 328] width 828 height 3410
click at [672, 277] on div "Back Save Prioritising future services As explained on our Shaping West Sussex …" at bounding box center [414, 328] width 828 height 3410
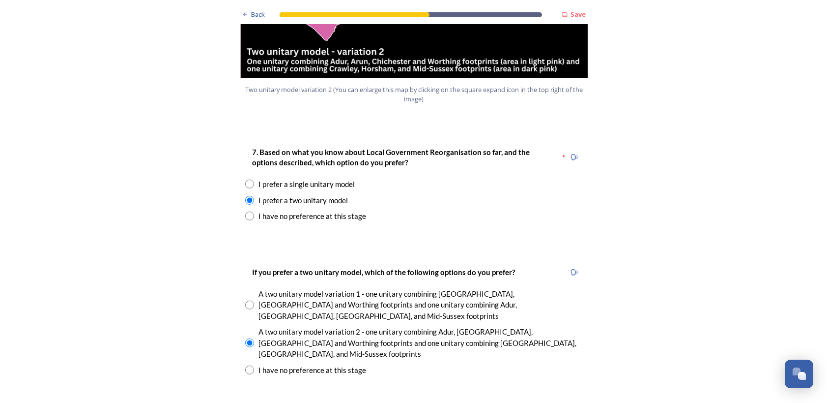
scroll to position [1229, 0]
click at [259, 10] on span "Back" at bounding box center [258, 14] width 14 height 9
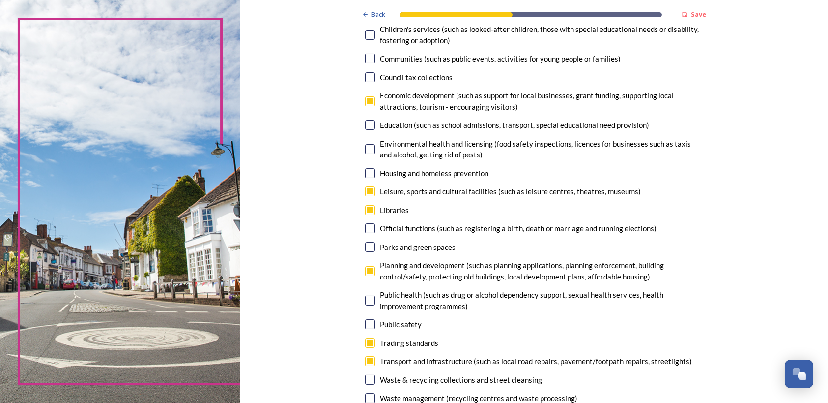
scroll to position [0, 0]
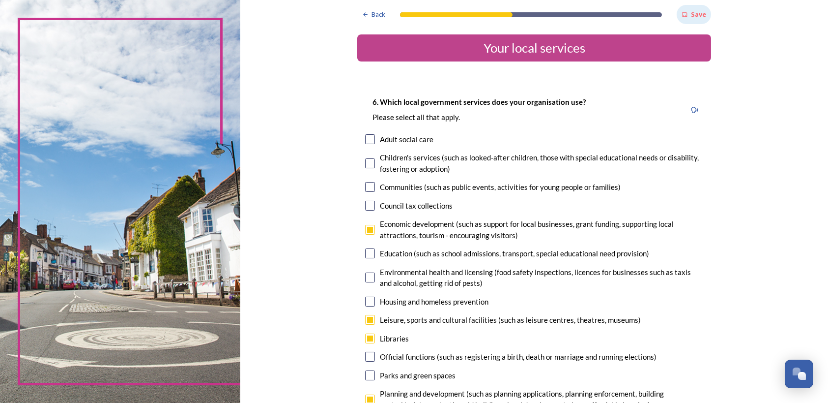
click at [692, 16] on strong "Save" at bounding box center [698, 14] width 15 height 9
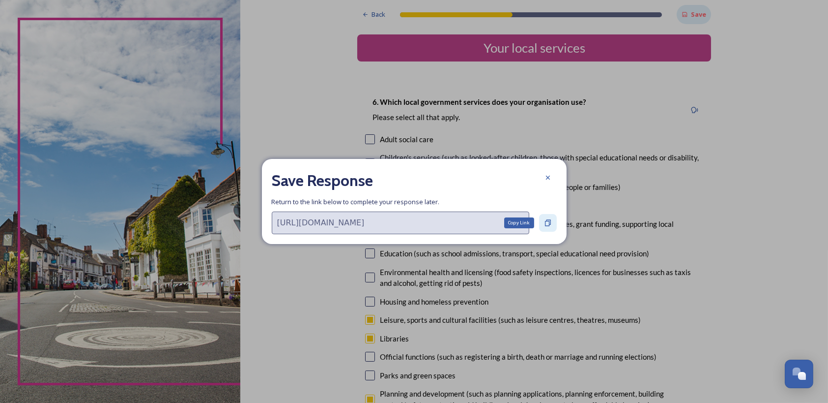
click at [550, 220] on icon at bounding box center [548, 223] width 8 height 8
click at [549, 176] on icon at bounding box center [548, 178] width 4 height 4
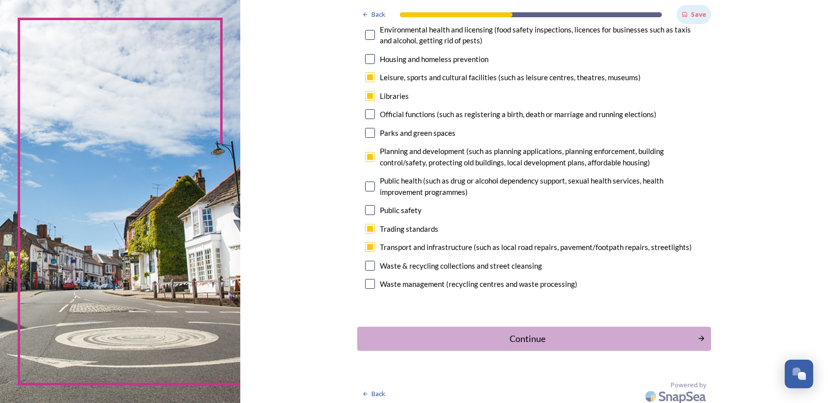
scroll to position [246, 0]
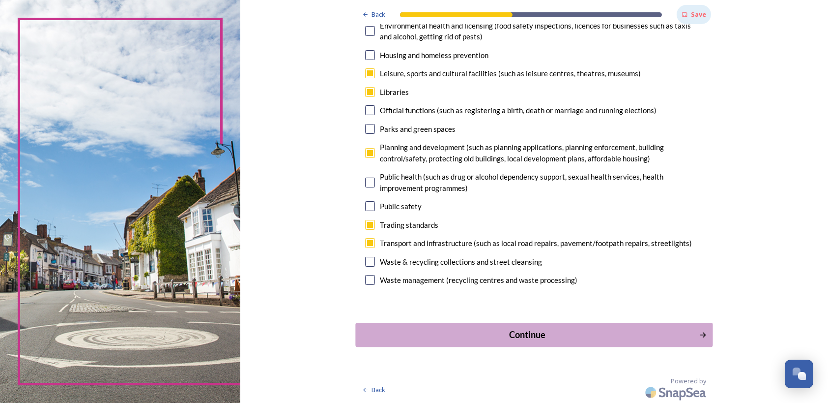
click at [532, 328] on div "Continue" at bounding box center [527, 333] width 333 height 13
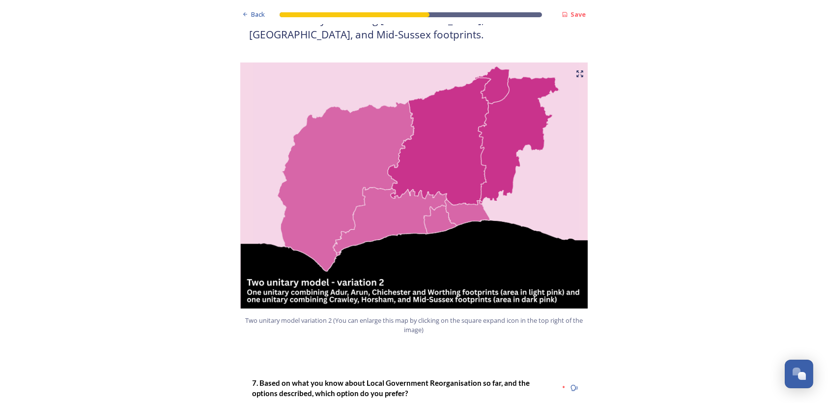
scroll to position [977, 0]
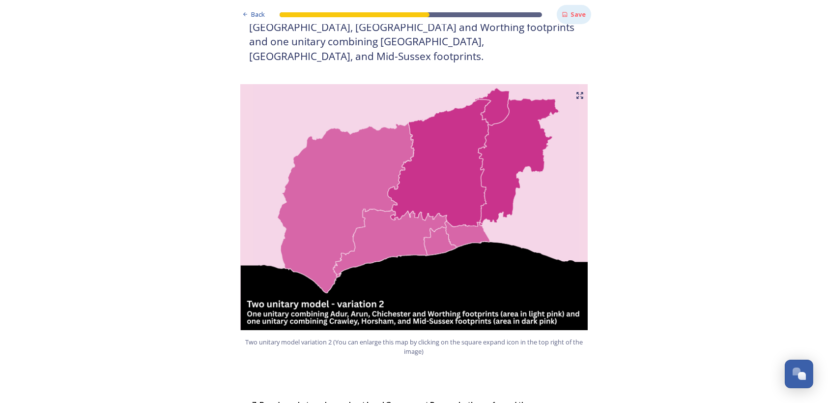
click at [573, 11] on strong "Save" at bounding box center [578, 14] width 15 height 9
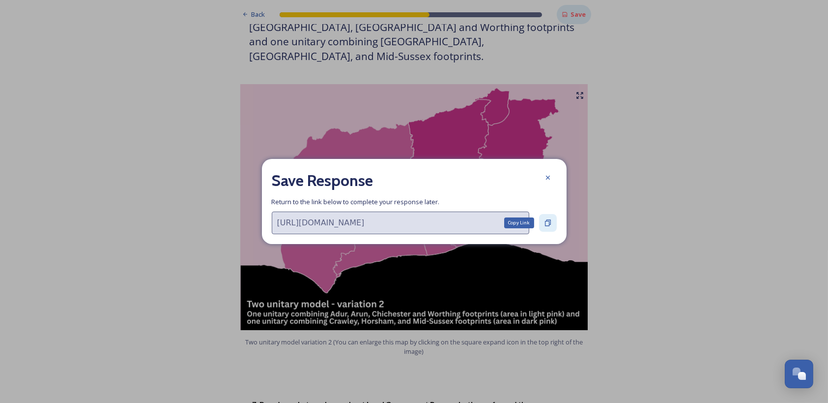
click at [544, 223] on icon at bounding box center [548, 223] width 8 height 8
click at [547, 223] on icon at bounding box center [548, 223] width 8 height 8
click at [551, 175] on icon at bounding box center [548, 178] width 8 height 8
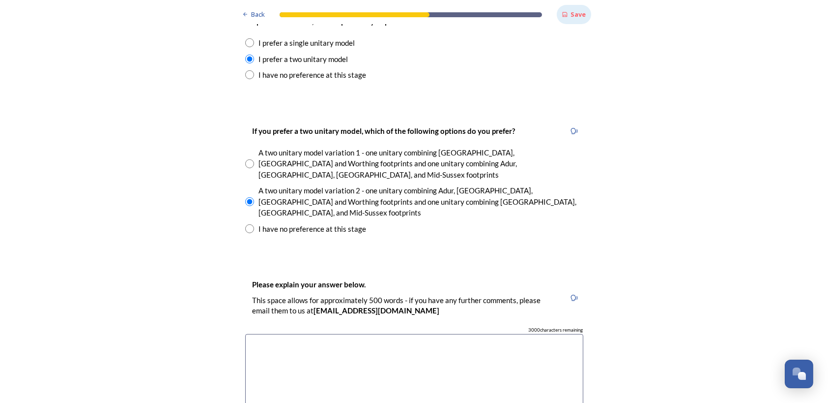
scroll to position [1567, 0]
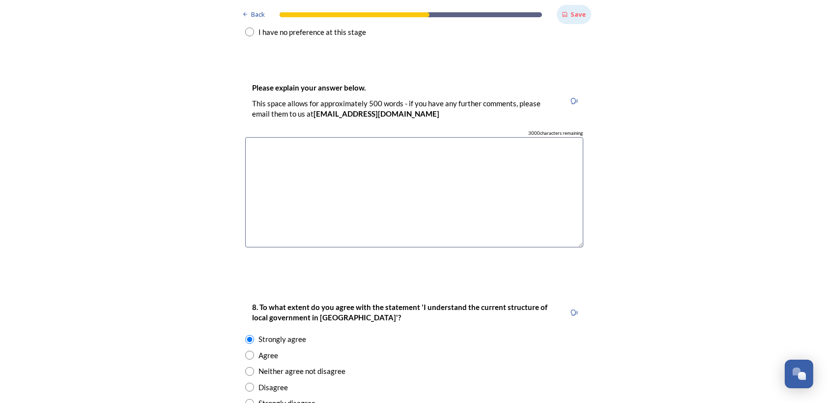
click at [354, 137] on textarea at bounding box center [414, 192] width 338 height 111
paste textarea "https://app.snapsea.io/p/c/shaping-west-sussex/shaping-west-sussex/participate?…"
type textarea "https://app.snapsea.io/p/c/shaping-west-sussex/shaping-west-sussex/participate?…"
drag, startPoint x: 354, startPoint y: 104, endPoint x: 169, endPoint y: 93, distance: 185.7
click at [169, 93] on div "Back Save Prioritising future services As explained on our Shaping West Sussex …" at bounding box center [414, 138] width 828 height 3410
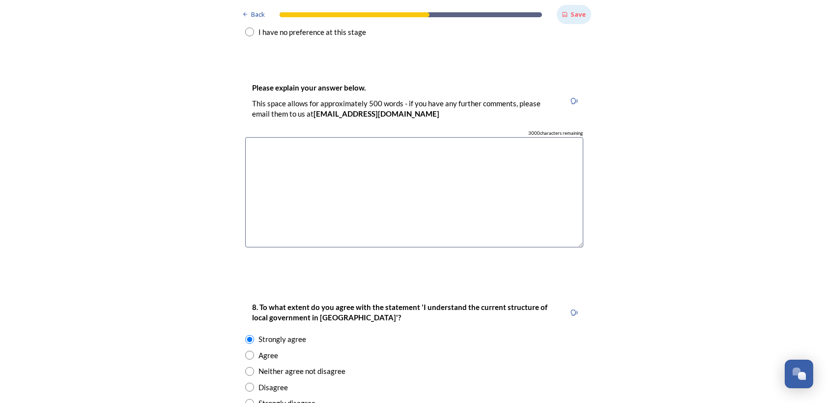
click at [351, 137] on textarea at bounding box center [414, 192] width 338 height 111
paste textarea "Worthing & Adur Chamber recognises that a 2 unitary model (variation 2) represe…"
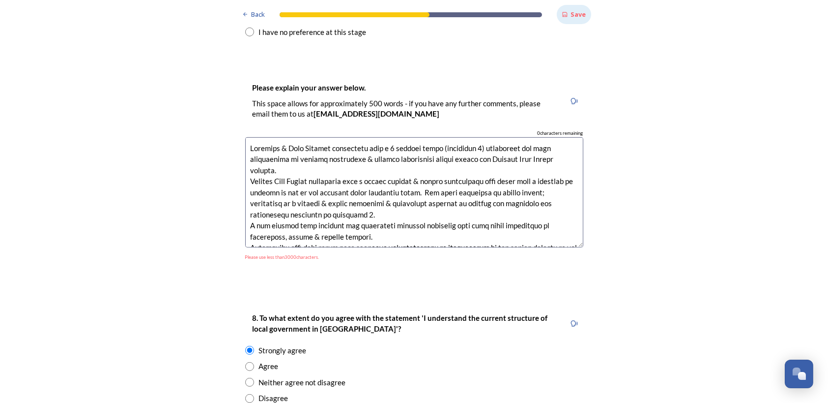
scroll to position [0, 0]
click at [376, 161] on textarea at bounding box center [414, 192] width 338 height 111
click at [456, 187] on textarea at bounding box center [414, 192] width 338 height 111
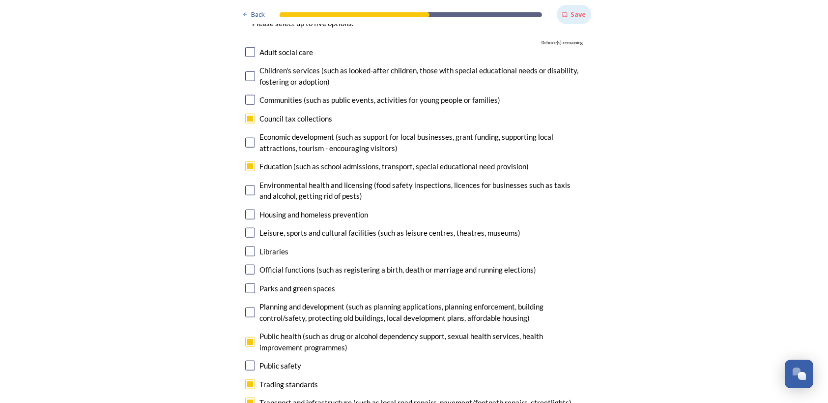
scroll to position [2974, 0]
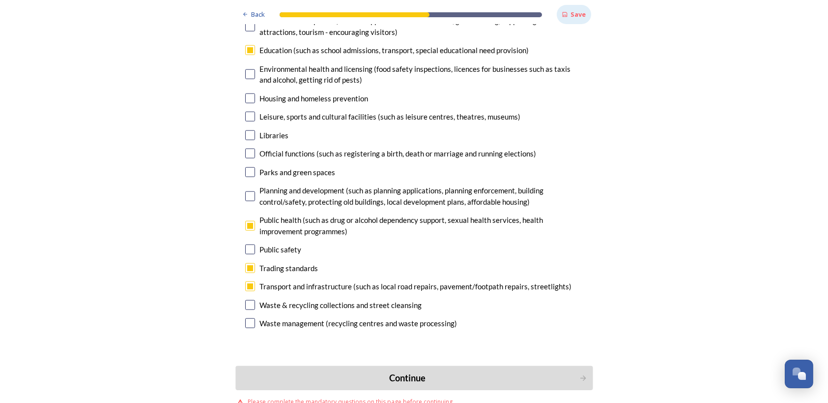
type textarea "Worthing & Adur Chamber recognises that a 2 unitary model (variation 2) represe…"
click at [405, 371] on div "Continue" at bounding box center [407, 377] width 333 height 13
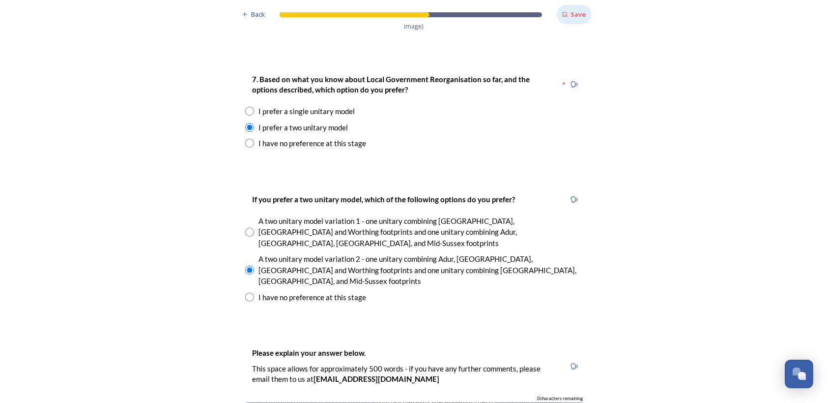
scroll to position [1499, 0]
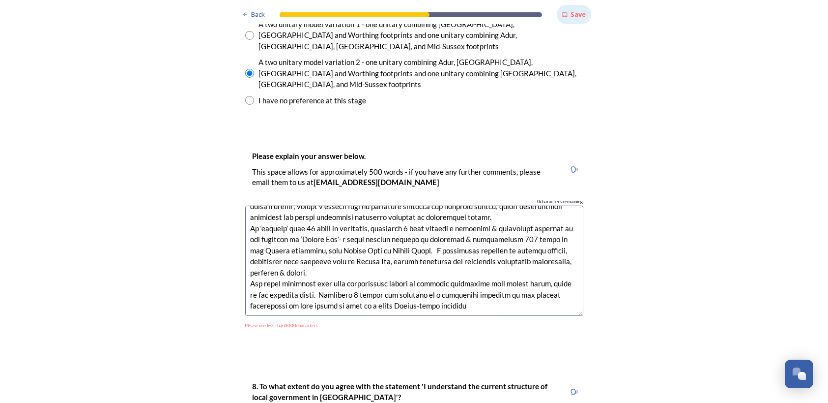
click at [382, 227] on textarea at bounding box center [414, 261] width 338 height 111
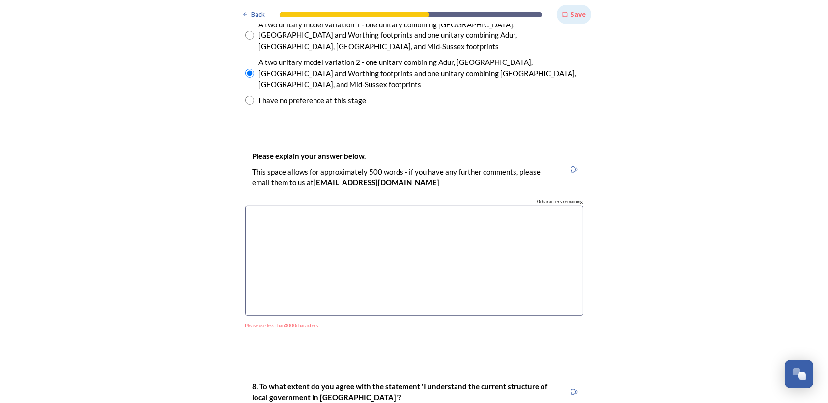
scroll to position [0, 0]
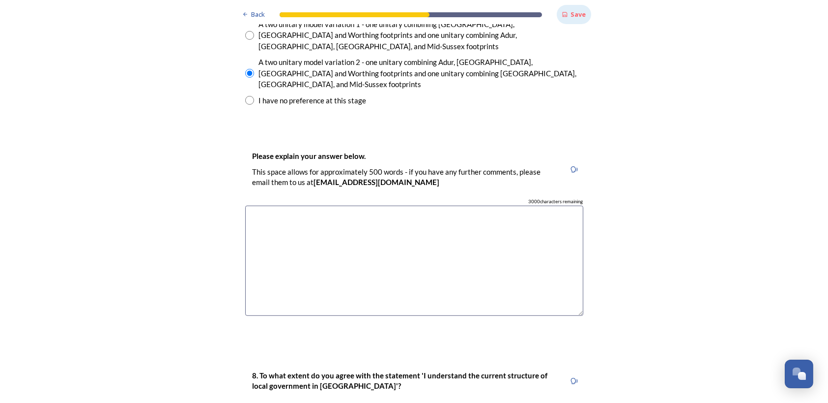
paste textarea "Worthing & Adur Chamber recognises that a 2 unitary model (variation 2) represe…"
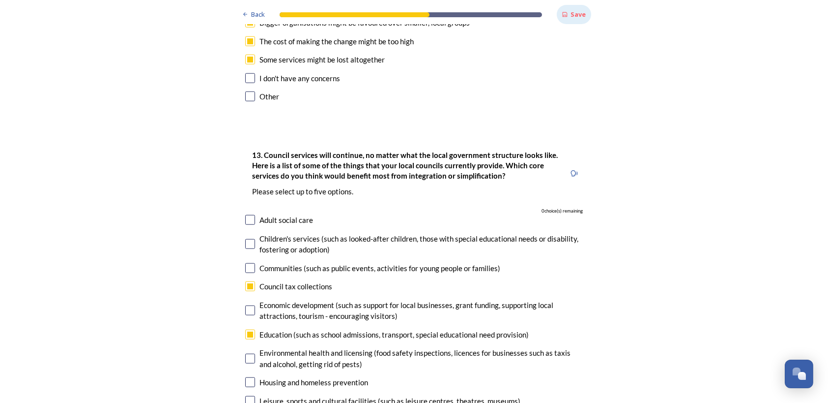
scroll to position [2944, 0]
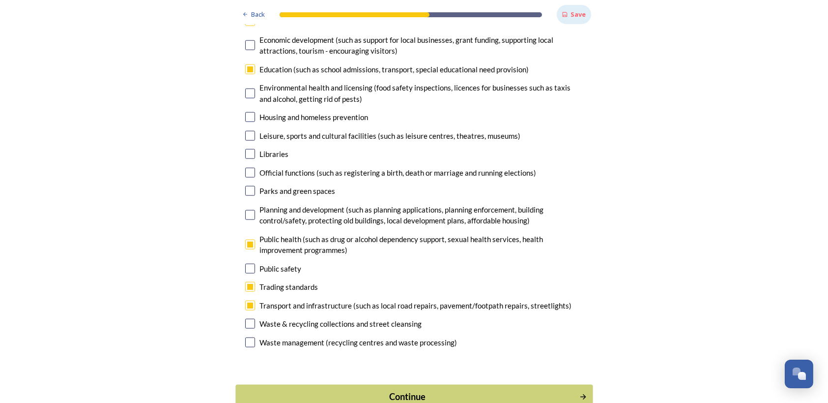
type textarea "Worthing & Adur Chamber recognises that a 2 unitary model (variation 2) represe…"
click at [428, 390] on div "Continue" at bounding box center [407, 396] width 333 height 13
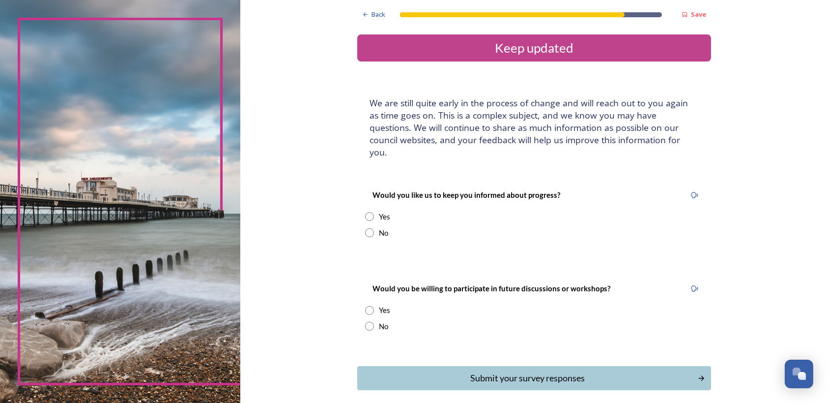
drag, startPoint x: 364, startPoint y: 203, endPoint x: 378, endPoint y: 213, distance: 17.2
click at [365, 212] on input "radio" at bounding box center [369, 216] width 9 height 9
radio input "true"
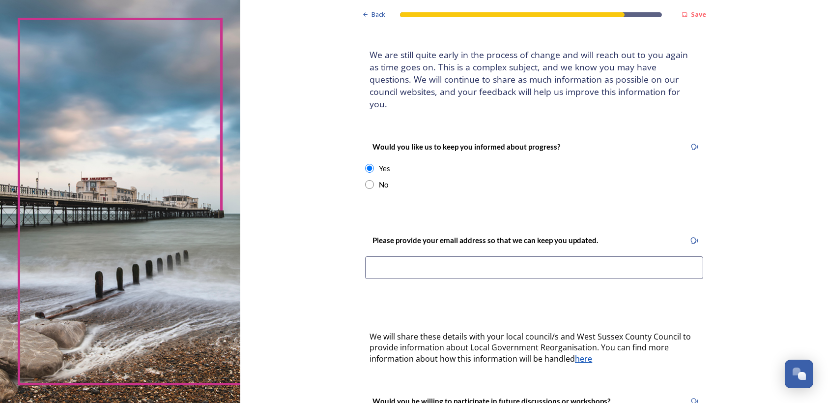
scroll to position [49, 0]
click at [460, 255] on input at bounding box center [534, 266] width 338 height 23
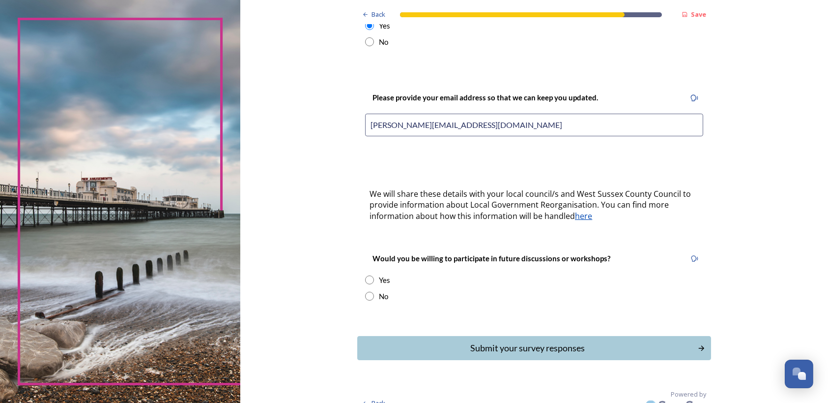
scroll to position [192, 0]
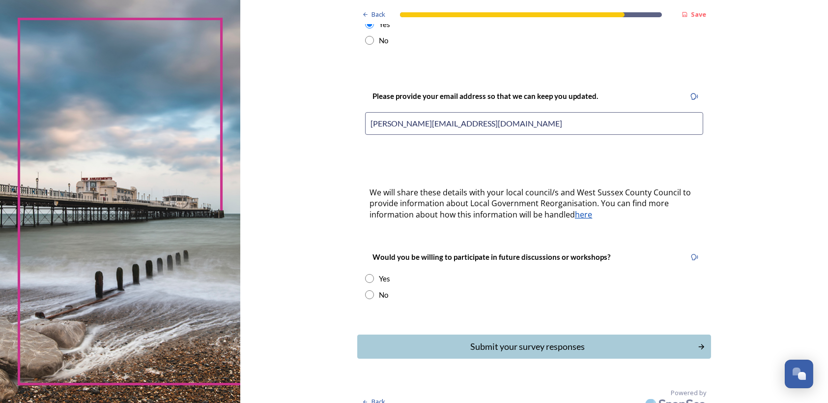
type input "tracie@worthingandadurchamber.co.uk"
drag, startPoint x: 383, startPoint y: 264, endPoint x: 391, endPoint y: 263, distance: 8.4
click at [384, 273] on div "Yes" at bounding box center [384, 278] width 11 height 11
radio input "true"
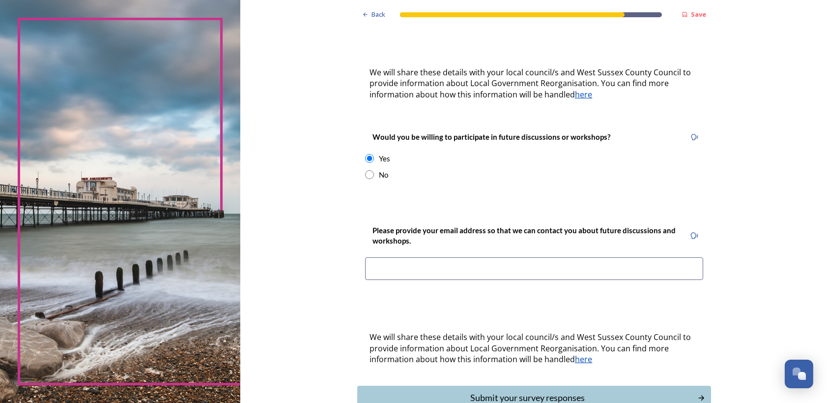
scroll to position [340, 0]
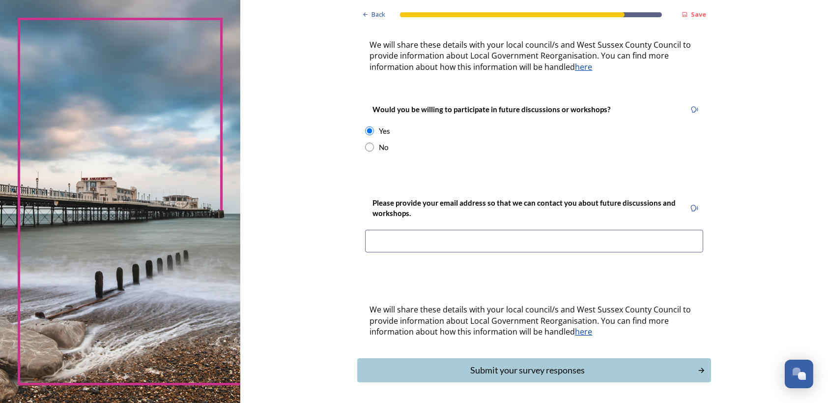
click at [467, 230] on input at bounding box center [534, 241] width 338 height 23
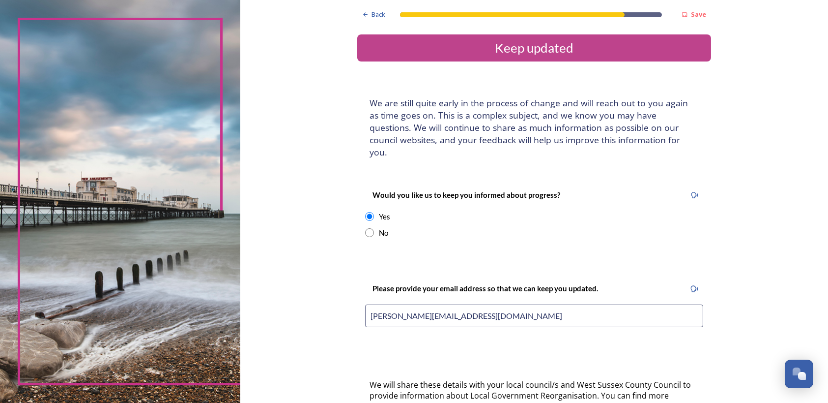
scroll to position [363, 0]
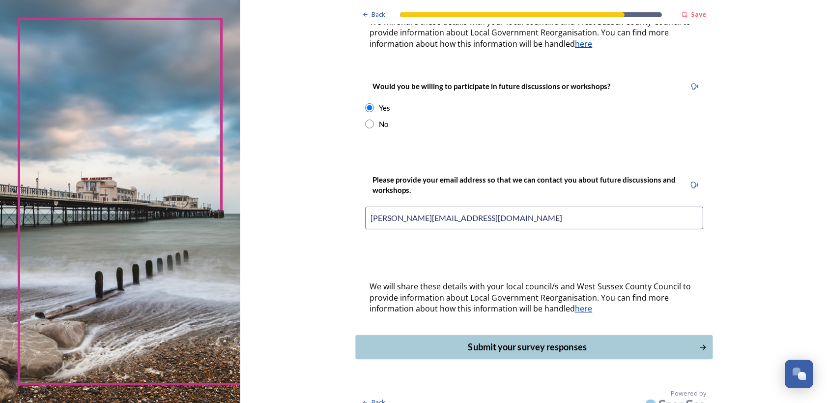
type input "tracie@worthingandadurchamber.co.uk"
click at [509, 340] on div "Submit your survey responses" at bounding box center [527, 346] width 333 height 13
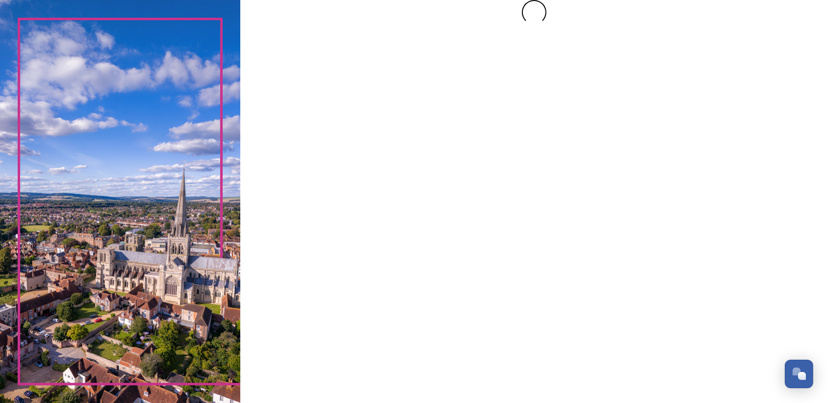
scroll to position [0, 0]
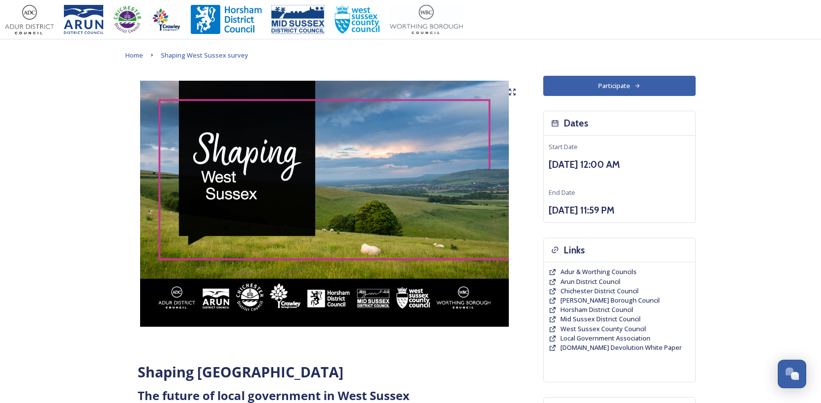
scroll to position [653, 0]
